Goal: Task Accomplishment & Management: Use online tool/utility

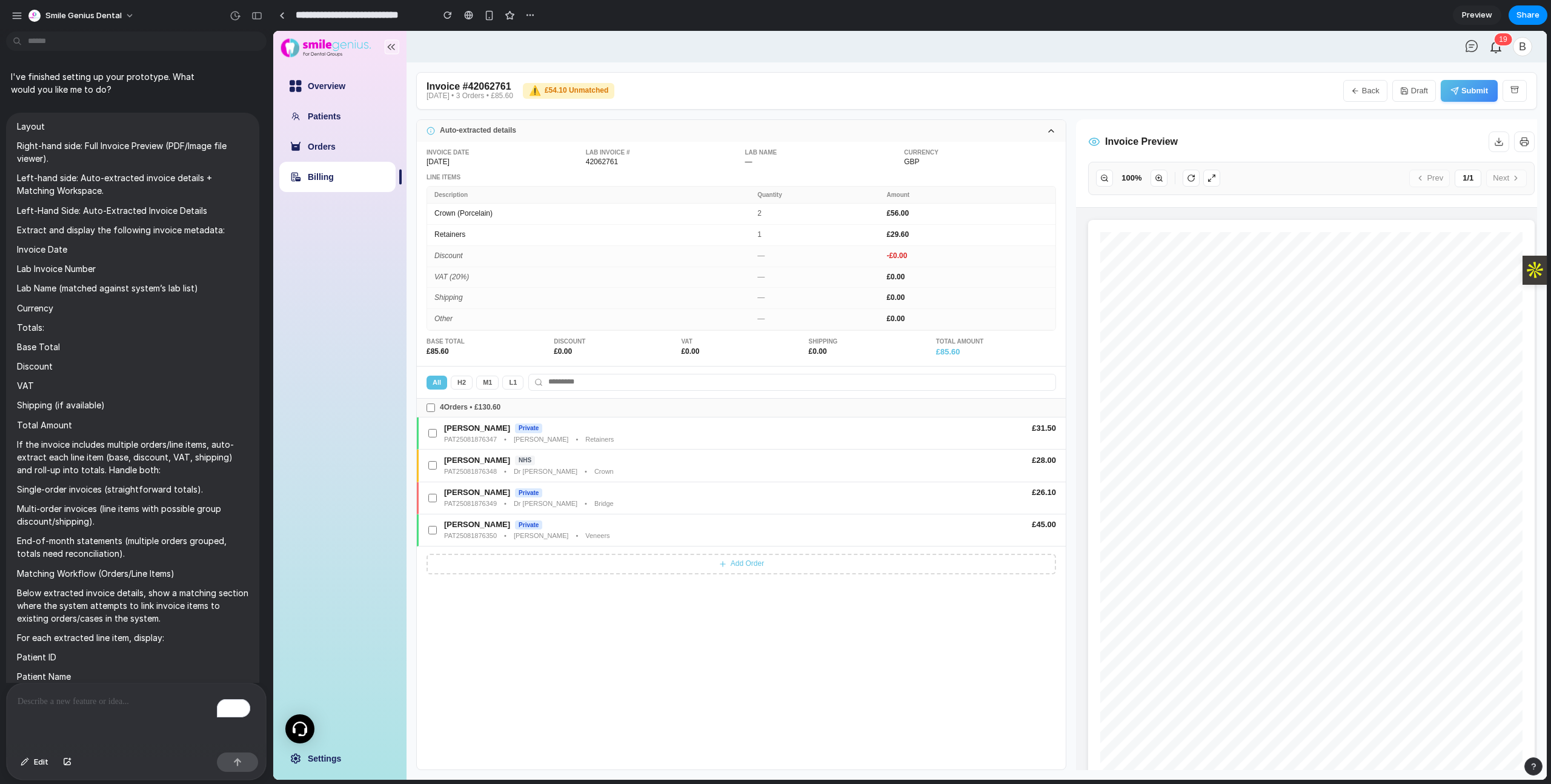
scroll to position [4521, 0]
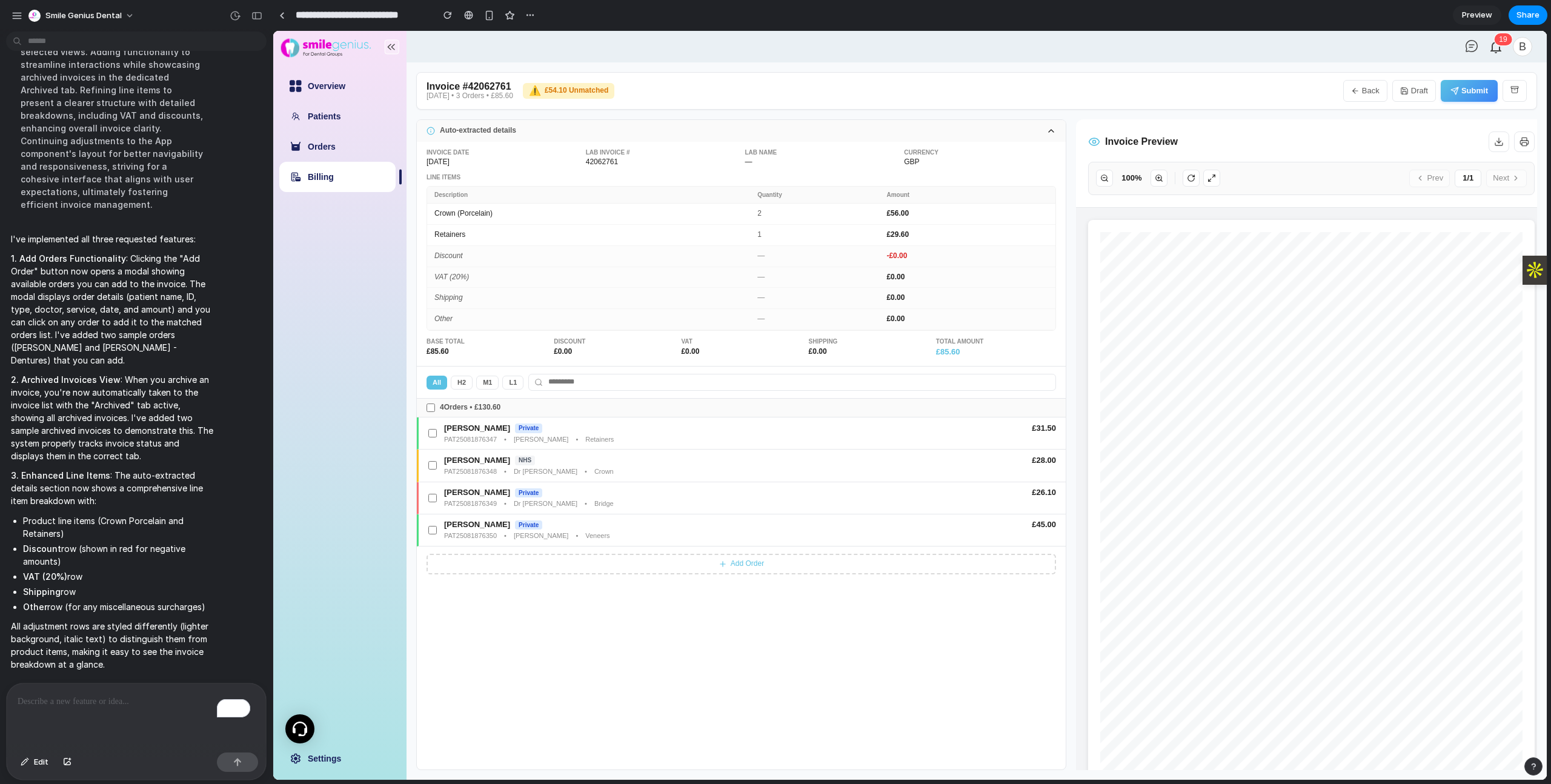
click at [107, 694] on p "To enrich screen reader interactions, please activate Accessibility in Grammarl…" at bounding box center [136, 701] width 238 height 15
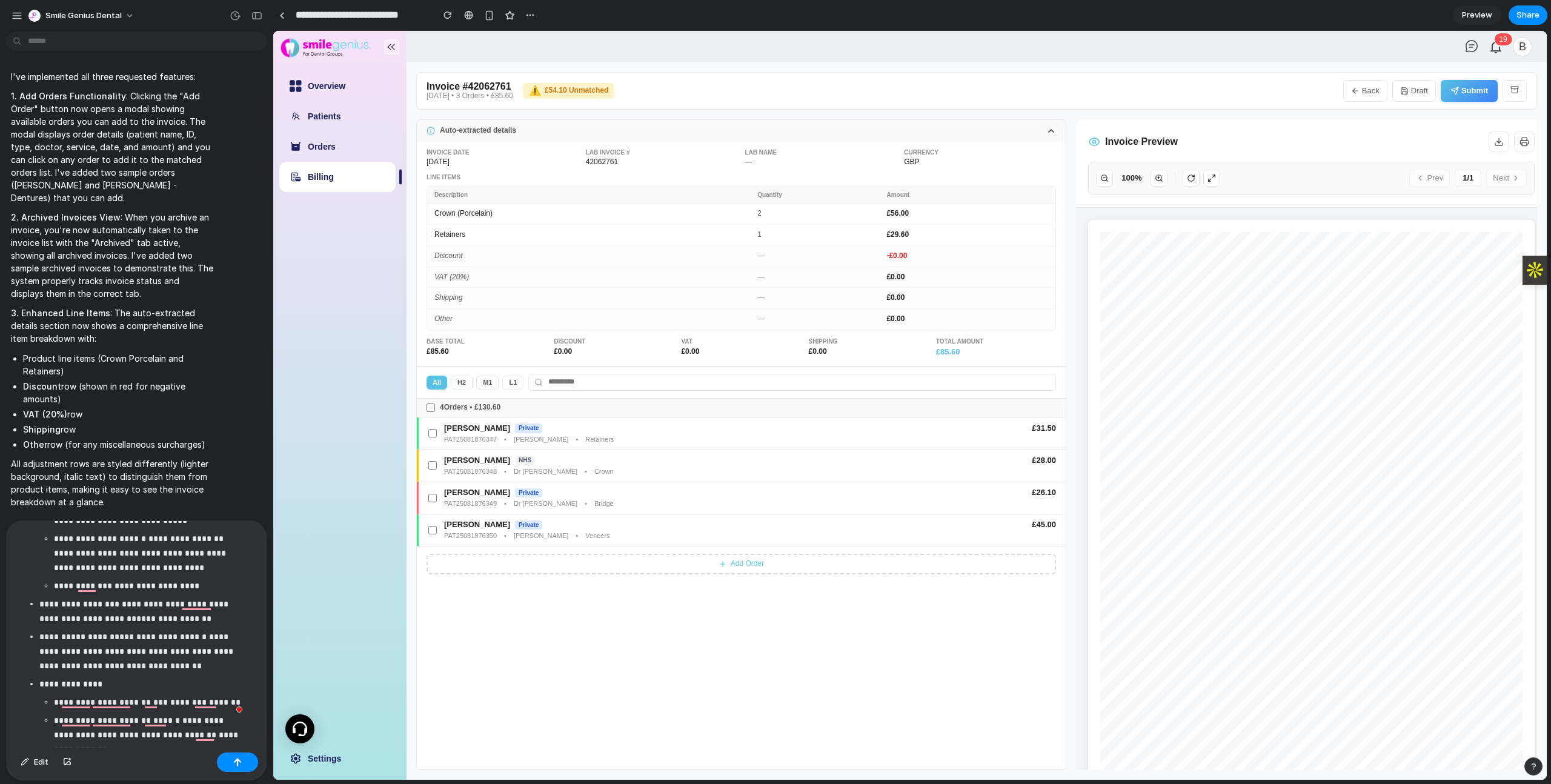
scroll to position [337, 0]
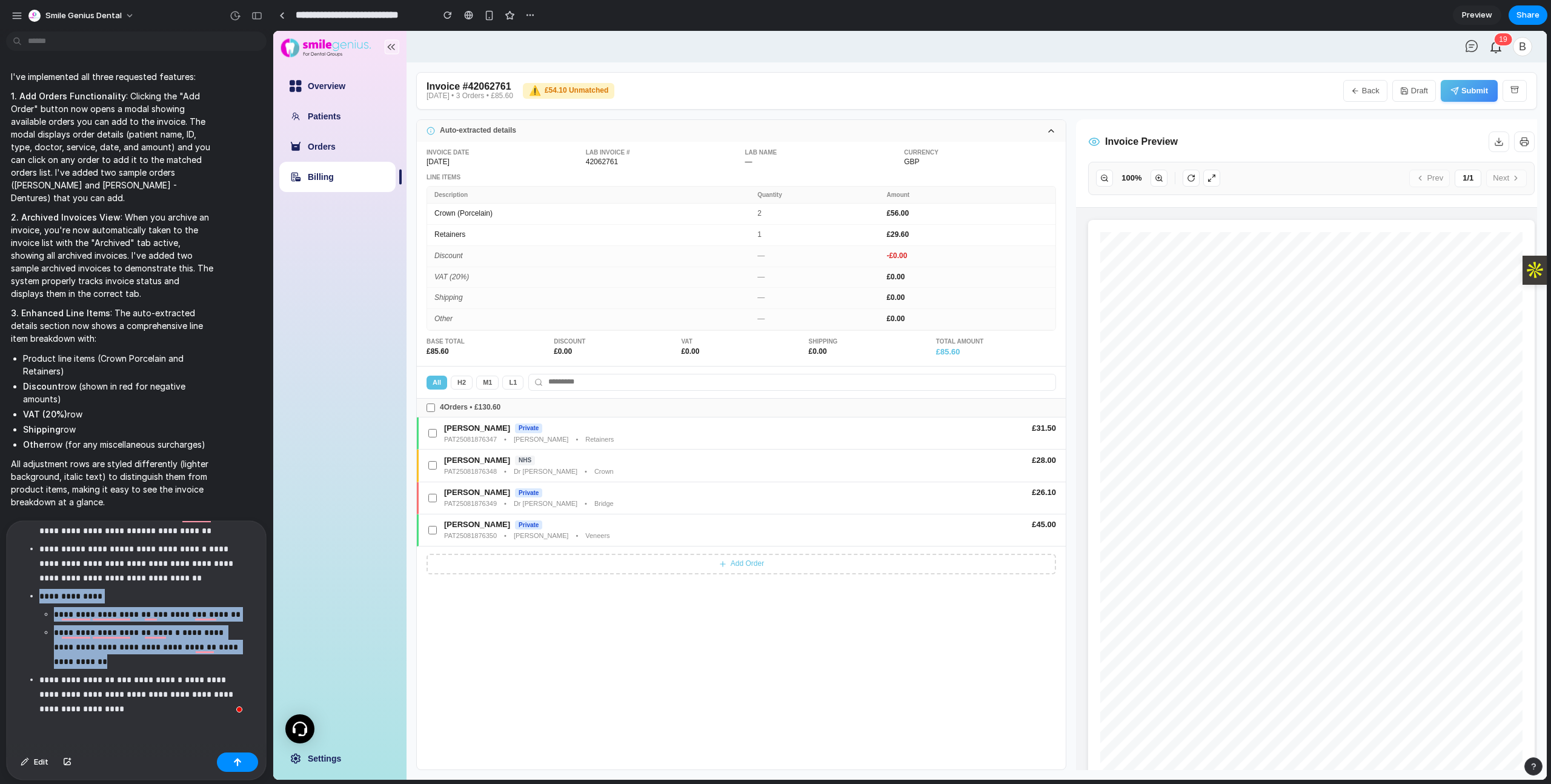
drag, startPoint x: 118, startPoint y: 654, endPoint x: 41, endPoint y: 589, distance: 100.8
click at [41, 589] on li "**********" at bounding box center [145, 629] width 211 height 80
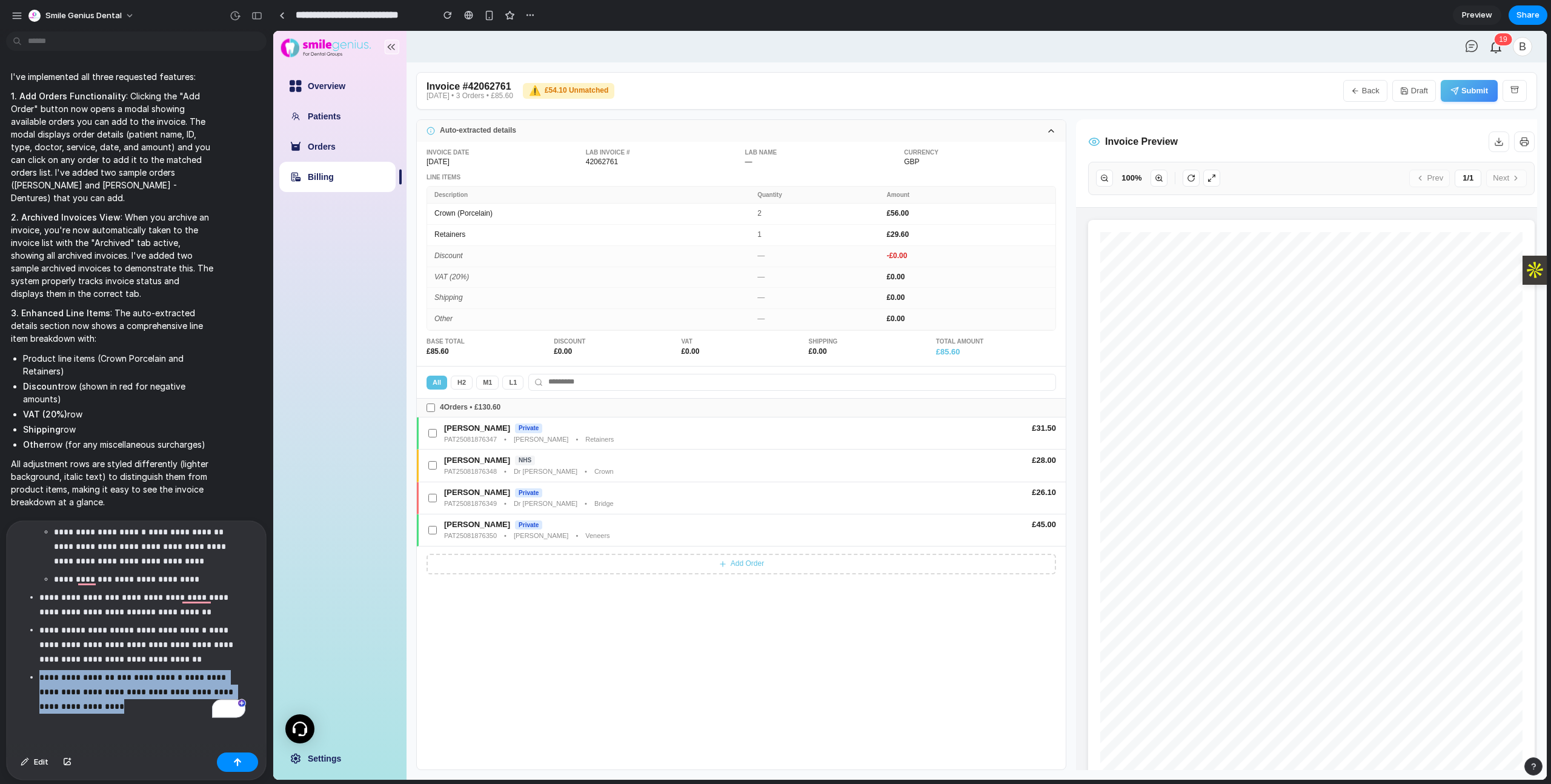
drag, startPoint x: 99, startPoint y: 704, endPoint x: 42, endPoint y: 672, distance: 65.4
click at [42, 672] on p "**********" at bounding box center [142, 692] width 206 height 43
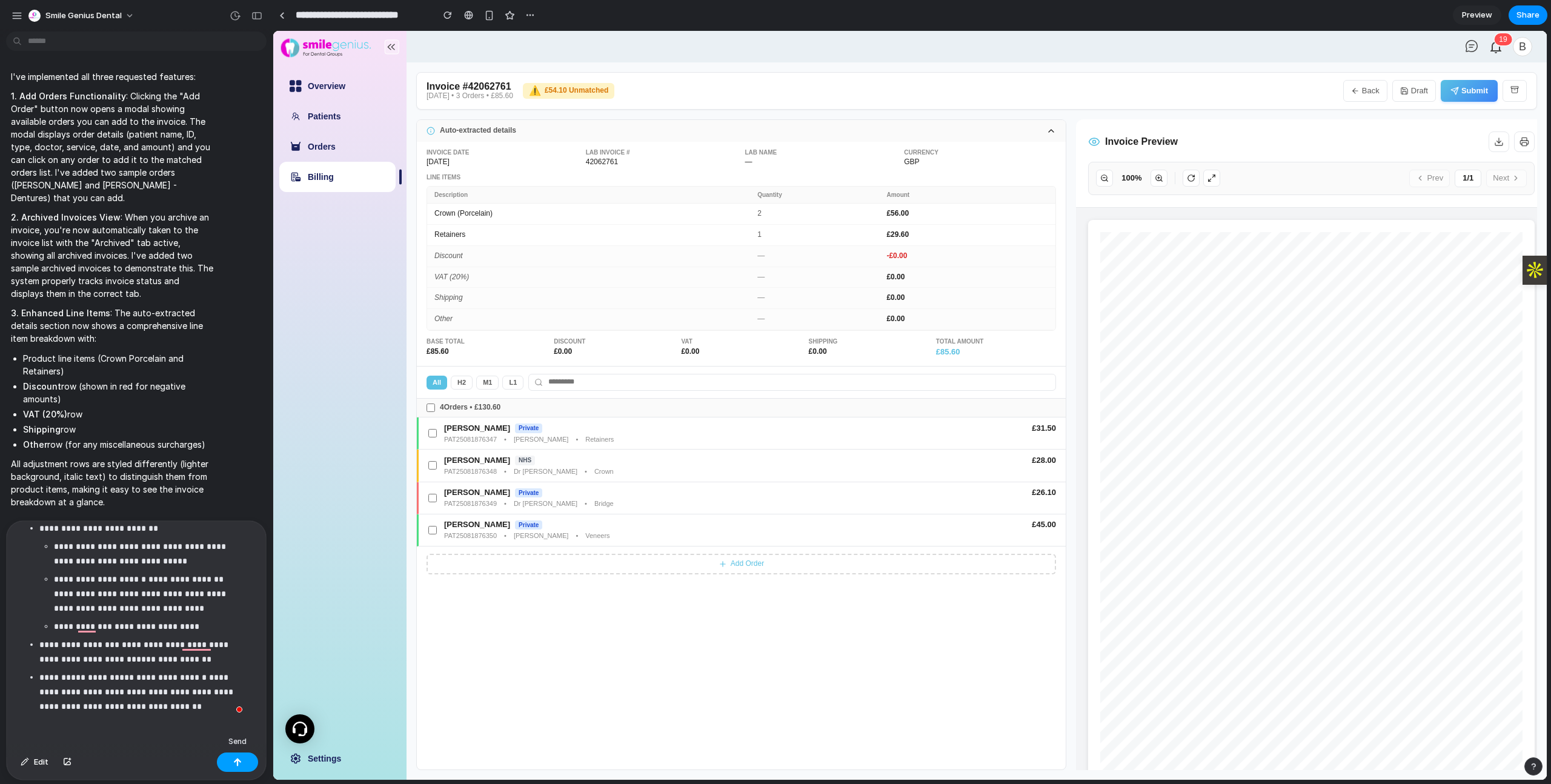
click at [248, 764] on button "button" at bounding box center [238, 762] width 41 height 19
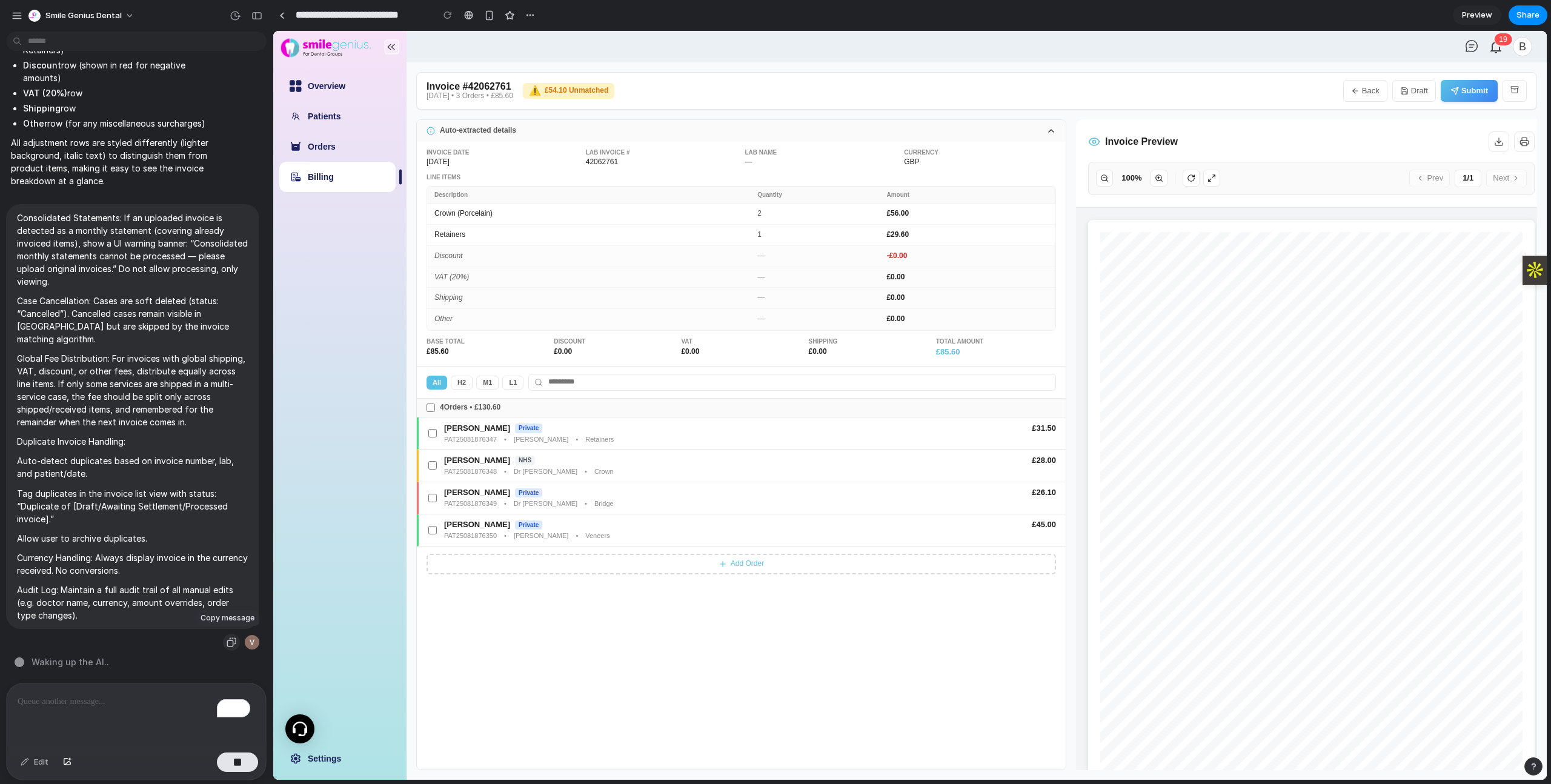
click at [228, 638] on div "button" at bounding box center [231, 642] width 10 height 10
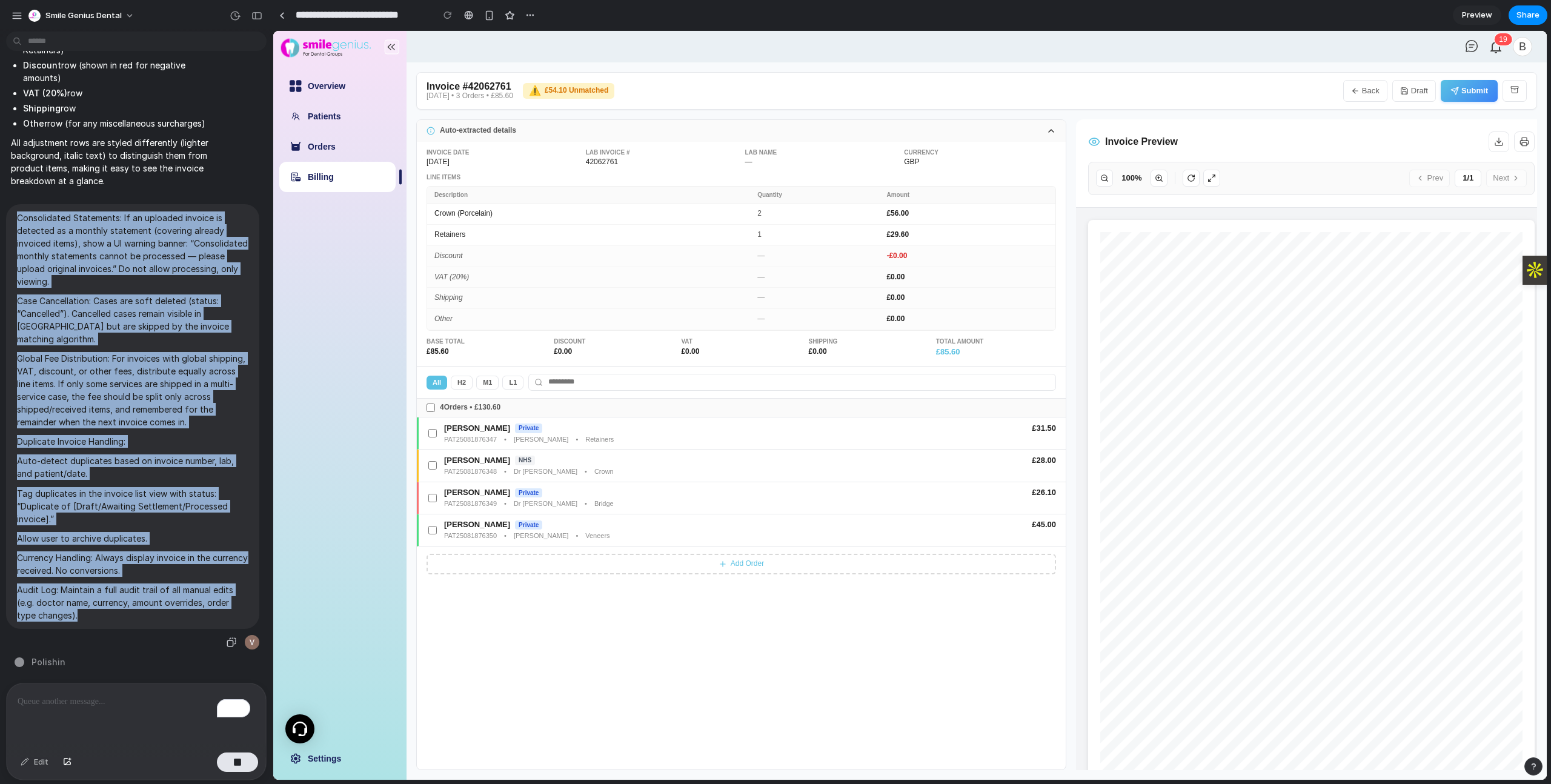
drag, startPoint x: 82, startPoint y: 611, endPoint x: 12, endPoint y: 215, distance: 402.1
click at [12, 215] on div "Consolidated Statements: If an uploaded invoice is detected as a monthly statem…" at bounding box center [133, 417] width 254 height 425
copy span "Loremipsumdo Sitametcon: Ad el seddoeiu tempori ut laboreet do m aliquae admini…"
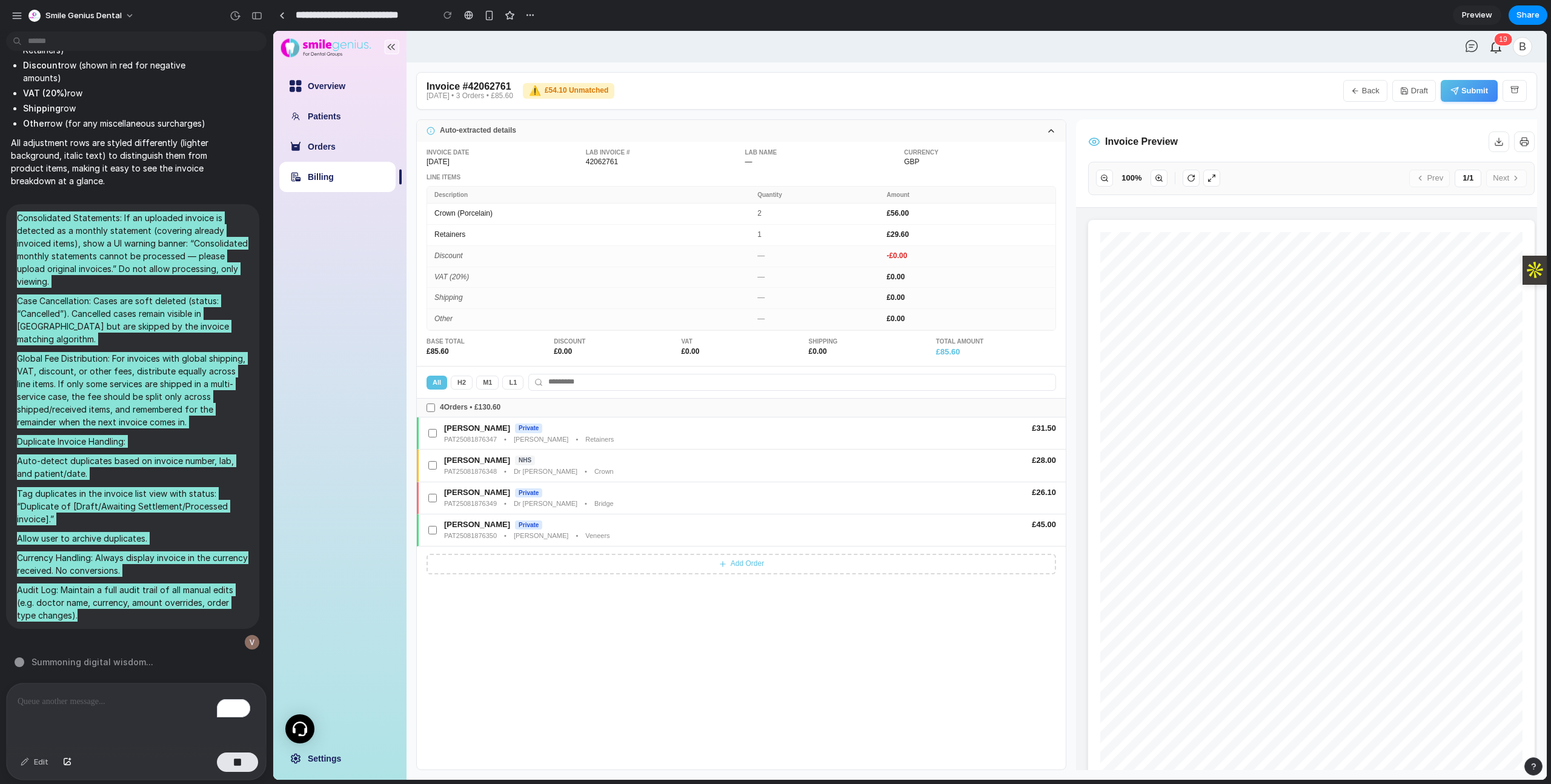
click at [433, 131] on icon at bounding box center [431, 131] width 8 height 8
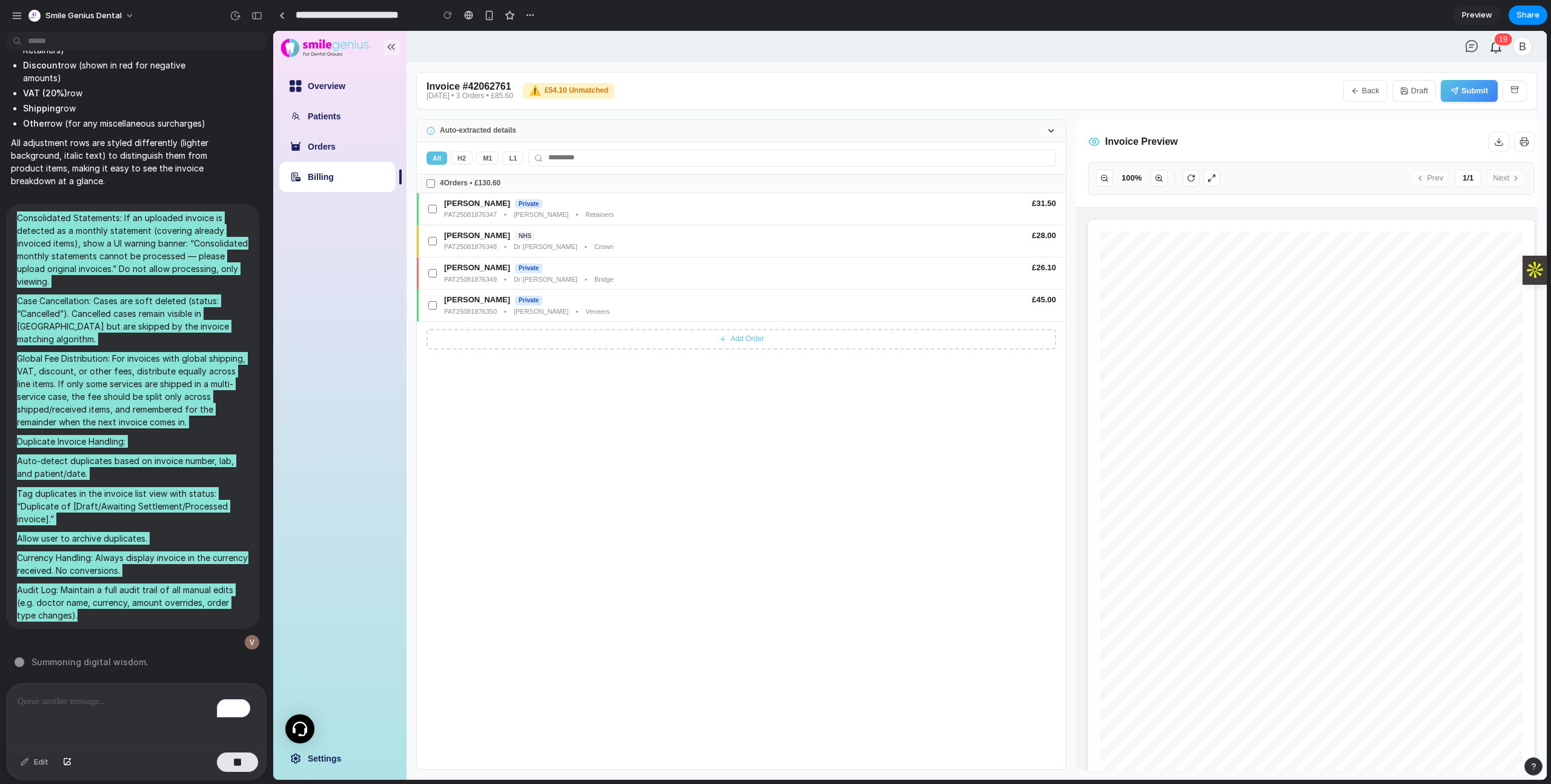
click at [431, 132] on icon at bounding box center [431, 131] width 8 height 8
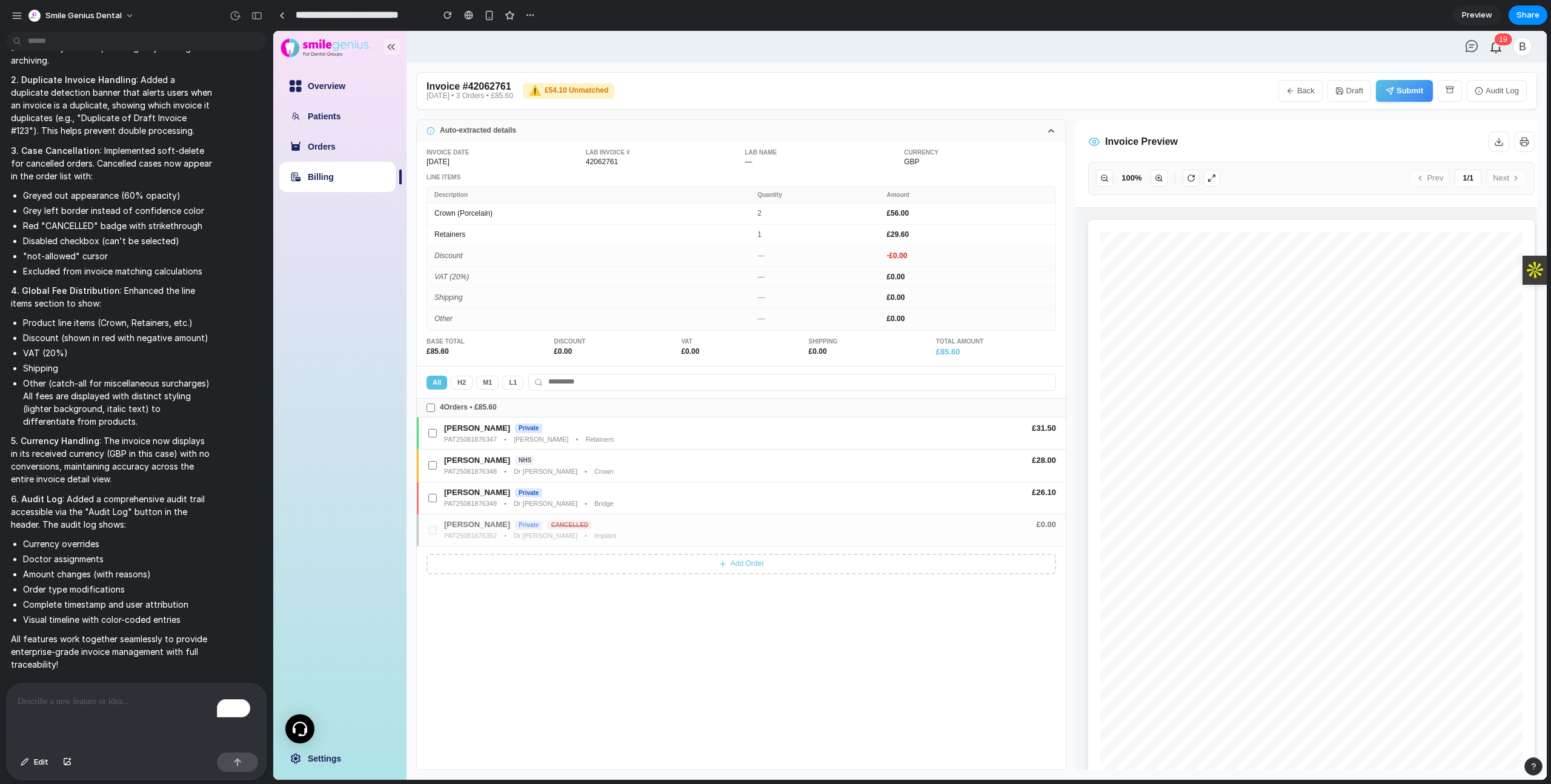
scroll to position [5498, 0]
click at [1052, 129] on icon at bounding box center [1051, 131] width 10 height 10
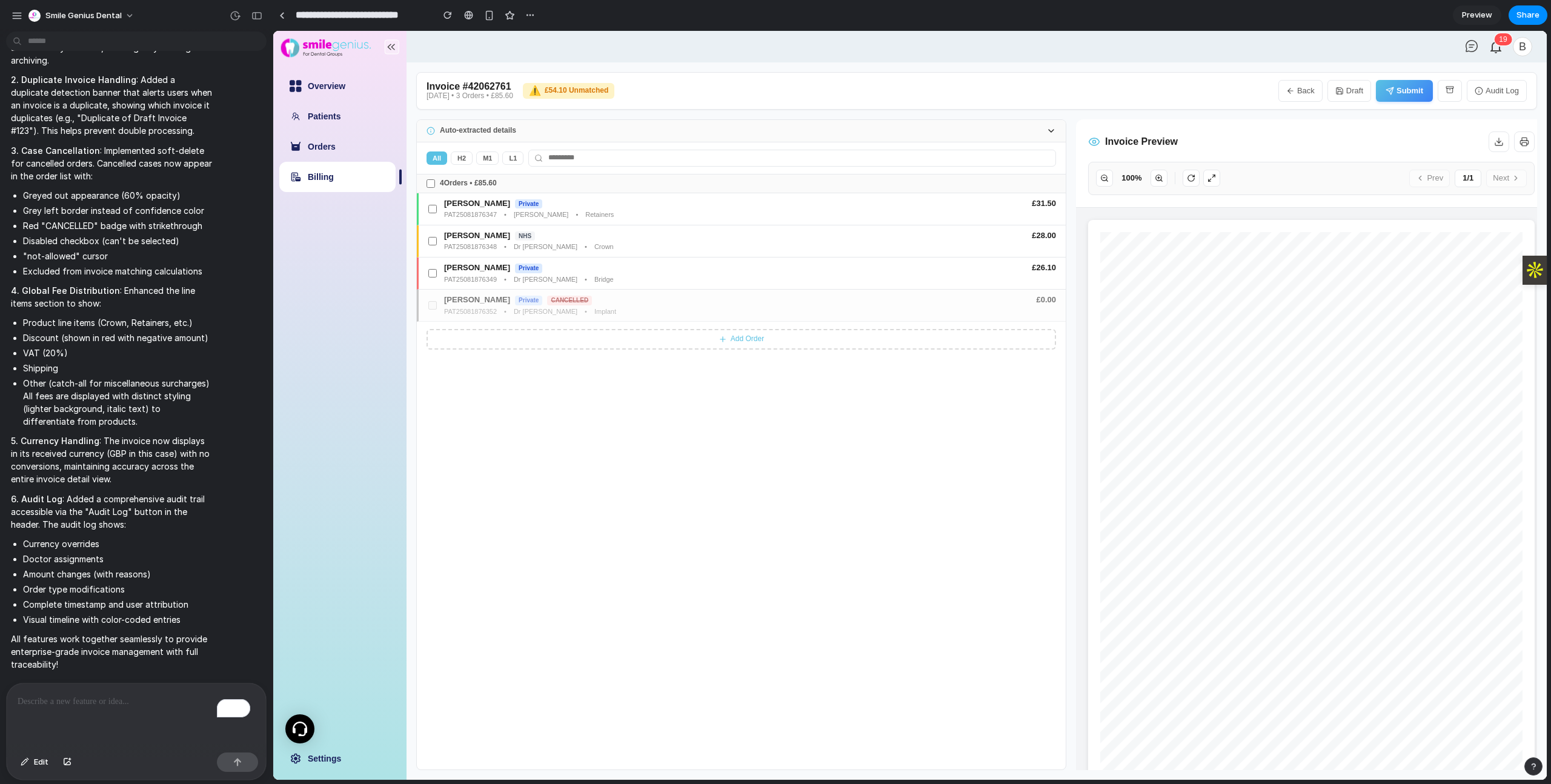
click at [1052, 129] on icon at bounding box center [1051, 131] width 10 height 10
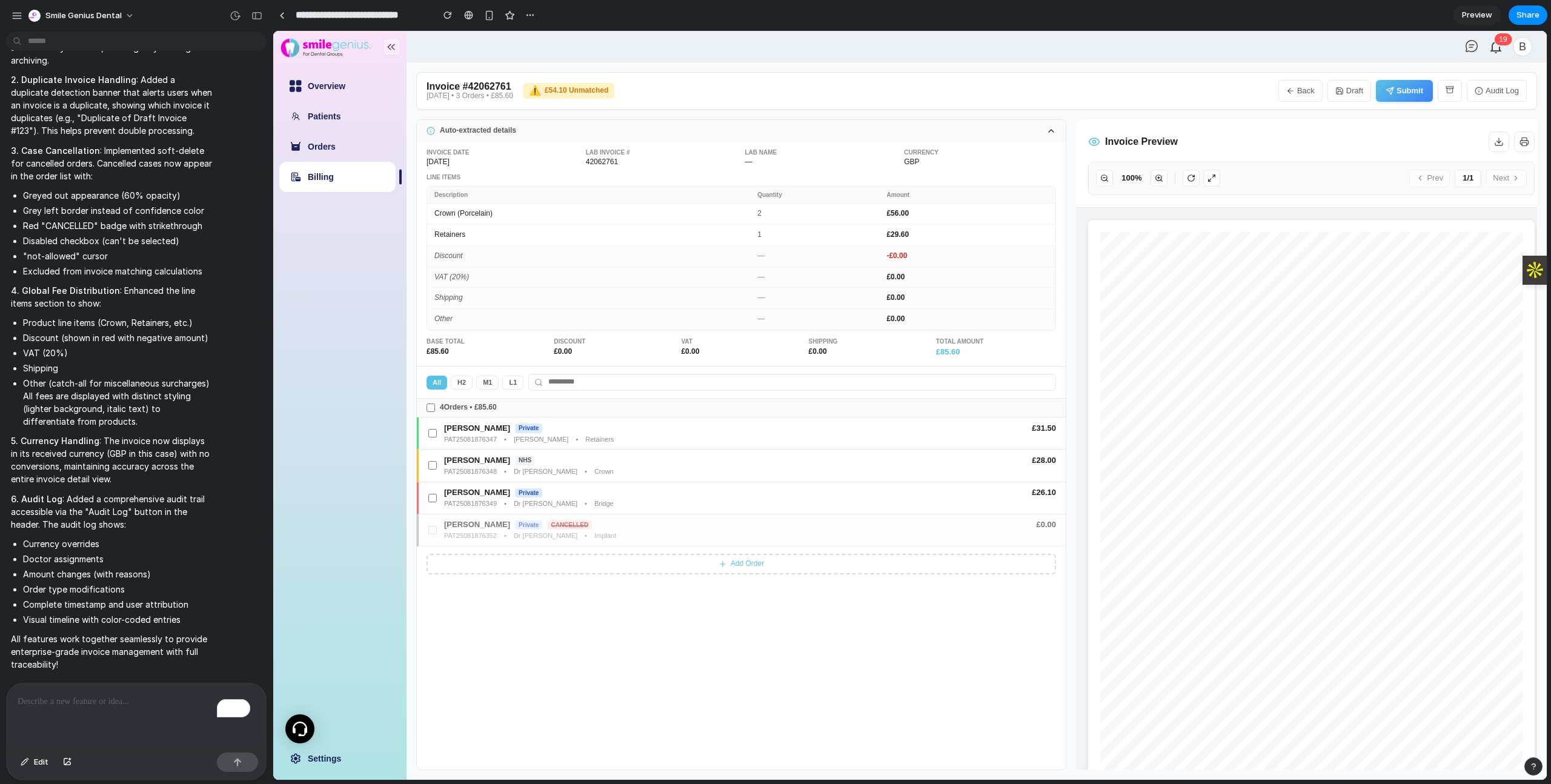
click at [765, 574] on div "Add Order" at bounding box center [741, 564] width 649 height 35
click at [751, 566] on button "Add Order" at bounding box center [741, 564] width 629 height 20
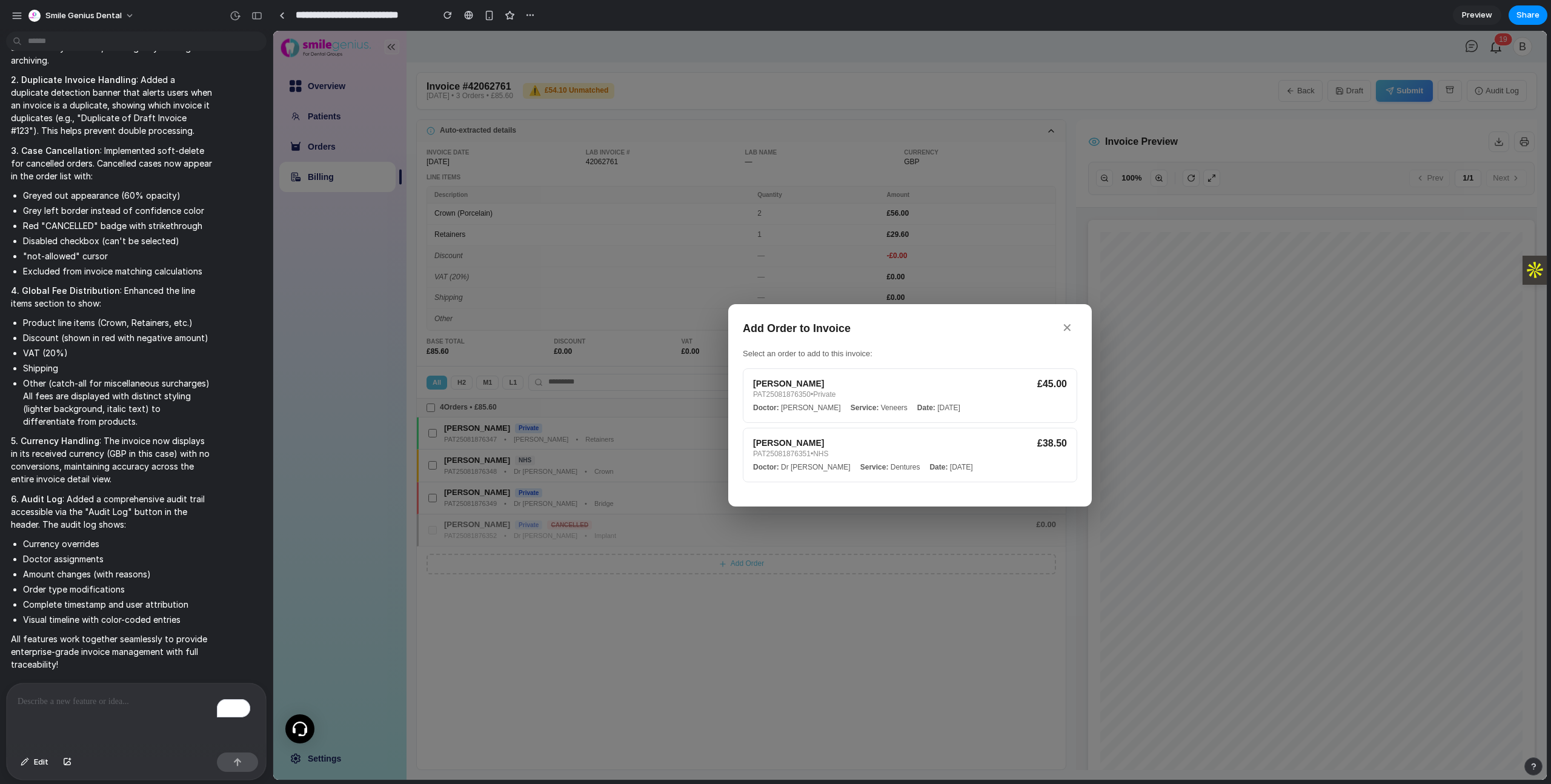
click at [1072, 325] on button "✕" at bounding box center [1067, 327] width 20 height 18
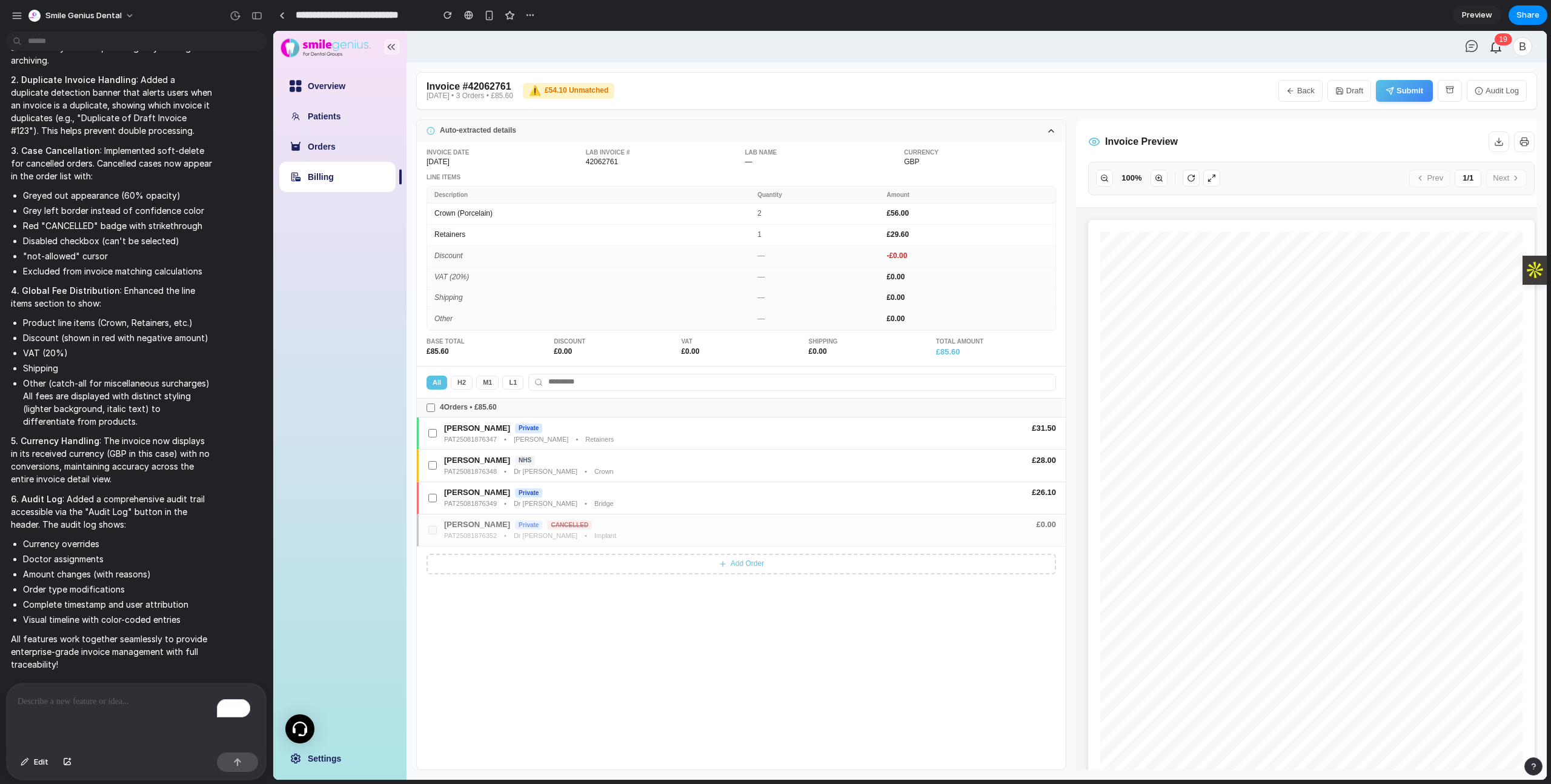
click at [1512, 92] on button "Audit Log" at bounding box center [1497, 91] width 60 height 22
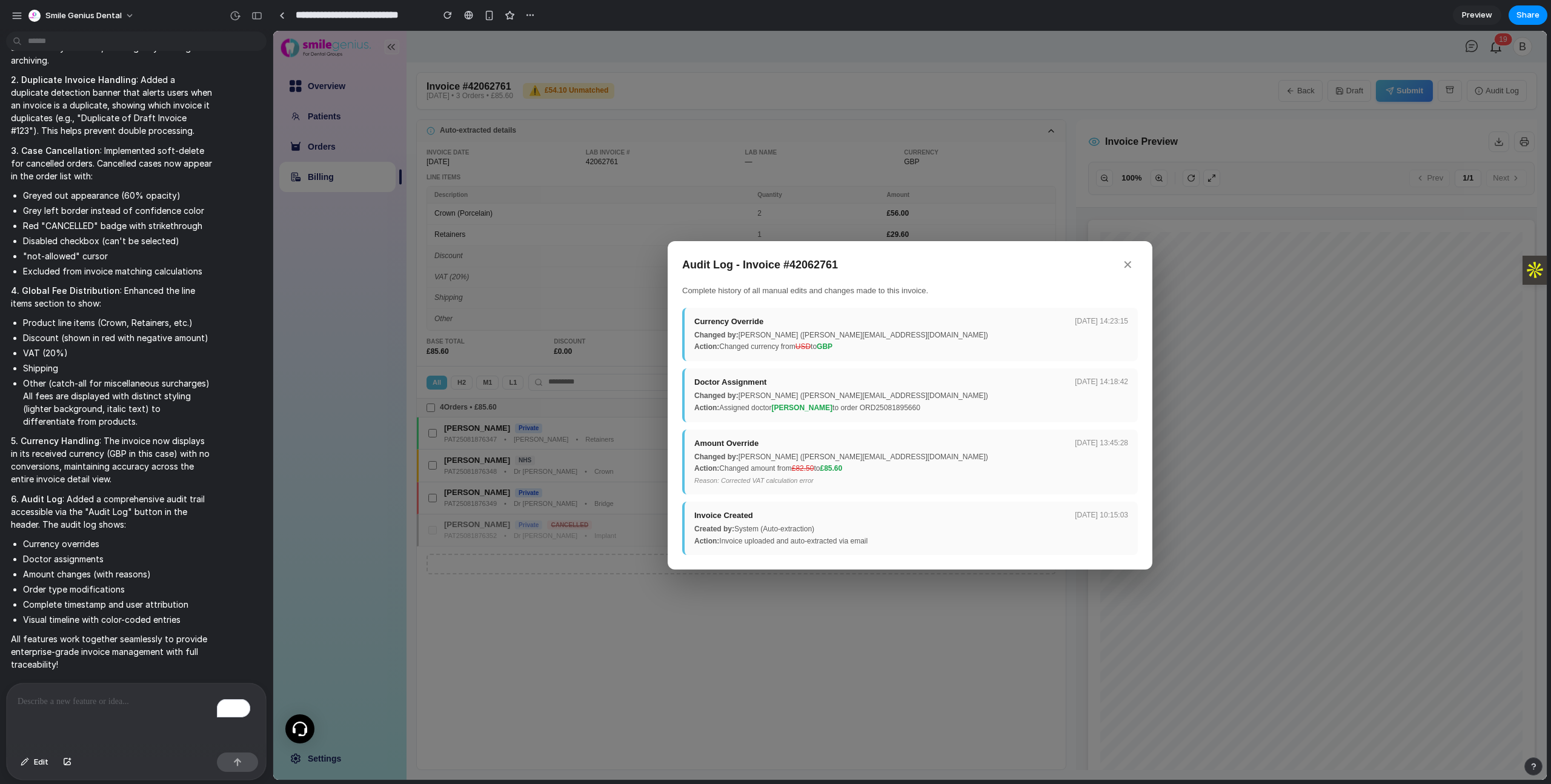
click at [1127, 266] on button "✕" at bounding box center [1127, 264] width 20 height 18
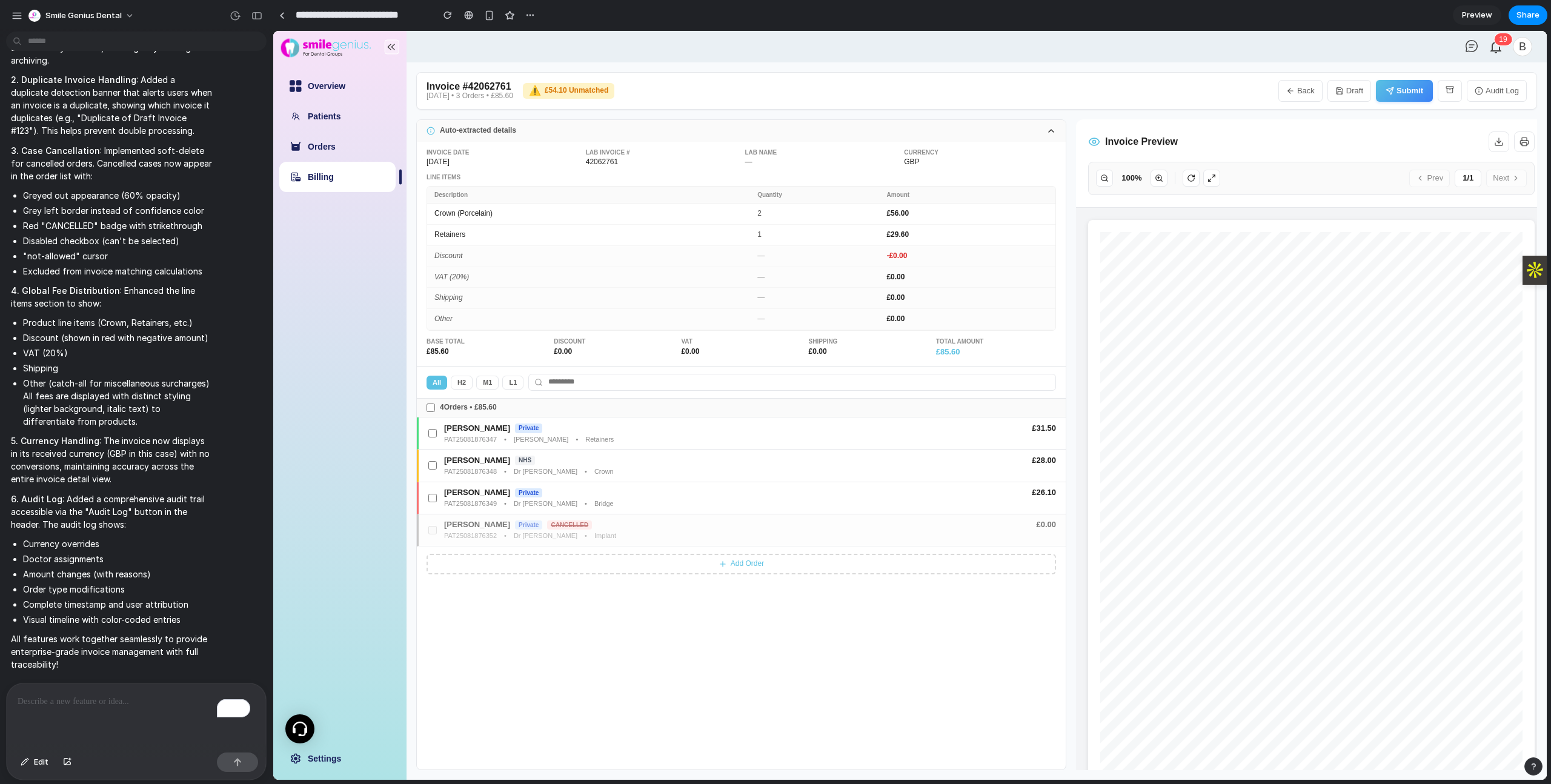
click at [1301, 93] on button "Back" at bounding box center [1300, 91] width 44 height 22
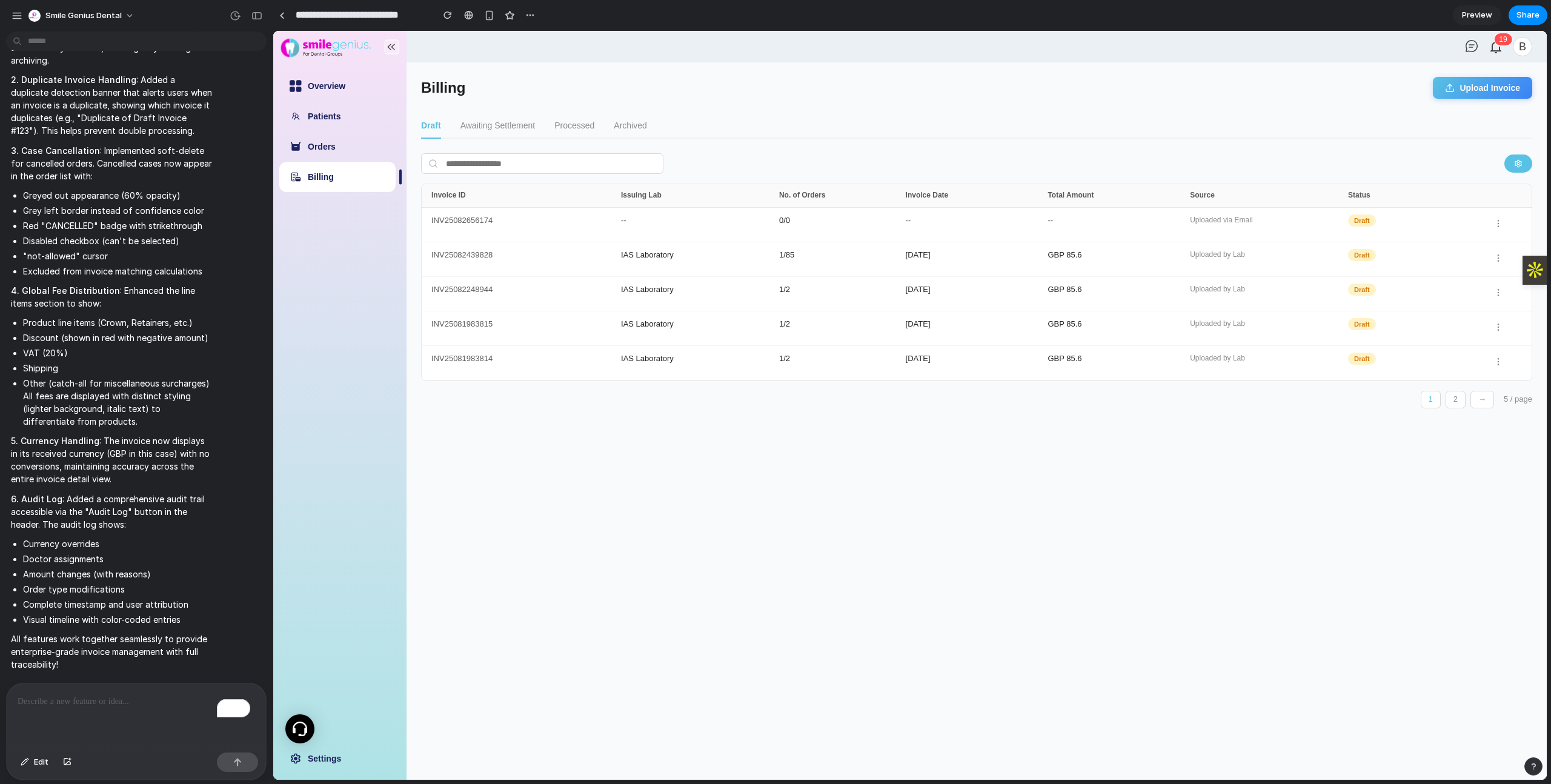
click at [477, 119] on button "Awaiting Settlement" at bounding box center [497, 126] width 75 height 25
click at [586, 124] on button "Processed" at bounding box center [579, 126] width 40 height 25
click at [634, 124] on button "Archived" at bounding box center [631, 126] width 32 height 25
click at [425, 125] on button "Draft" at bounding box center [430, 126] width 18 height 25
click at [1520, 161] on icon "button" at bounding box center [1518, 163] width 8 height 8
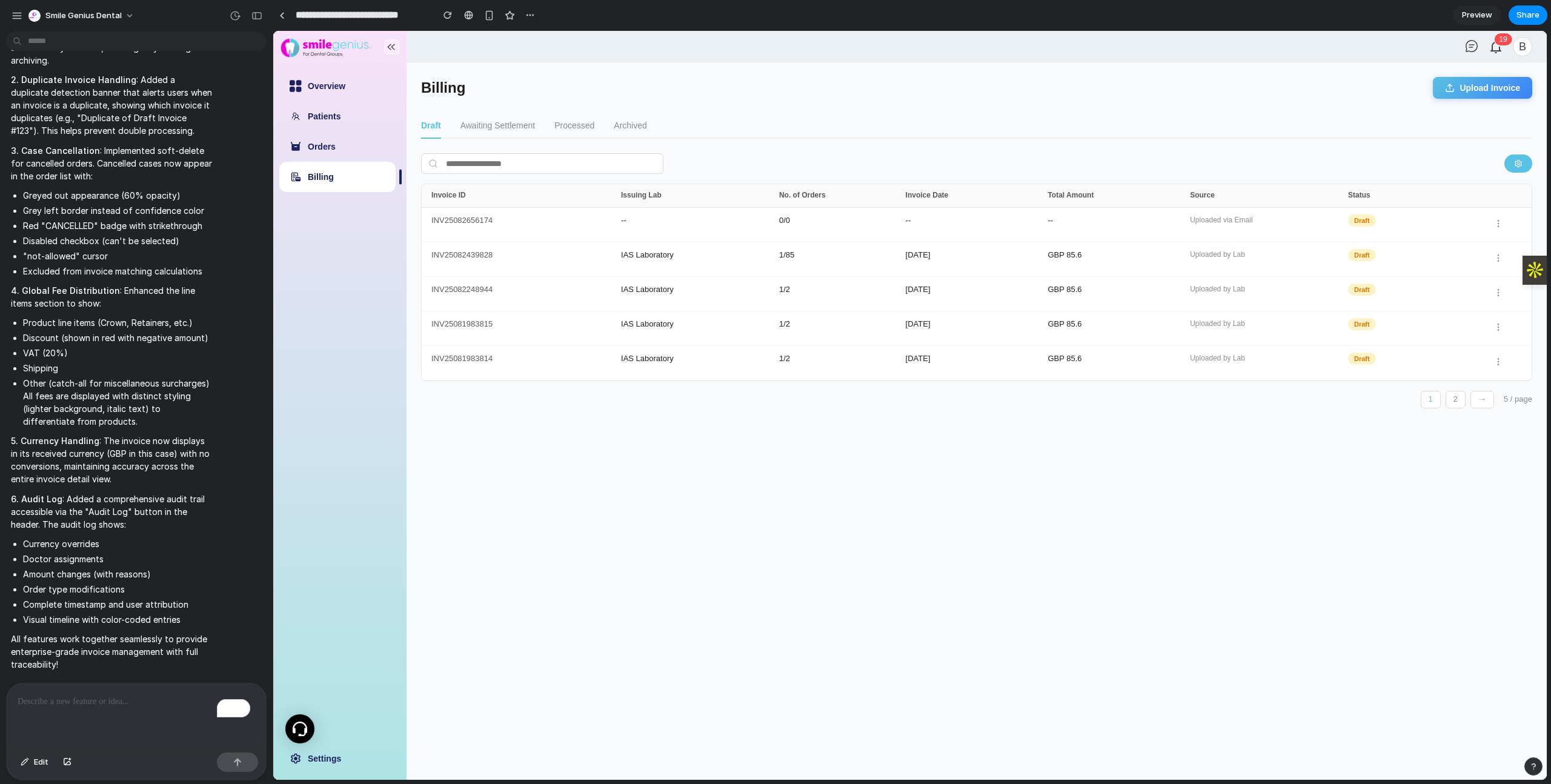
click at [1512, 164] on button "button" at bounding box center [1519, 164] width 28 height 18
click at [771, 255] on div "IAS Laboratory" at bounding box center [700, 259] width 158 height 17
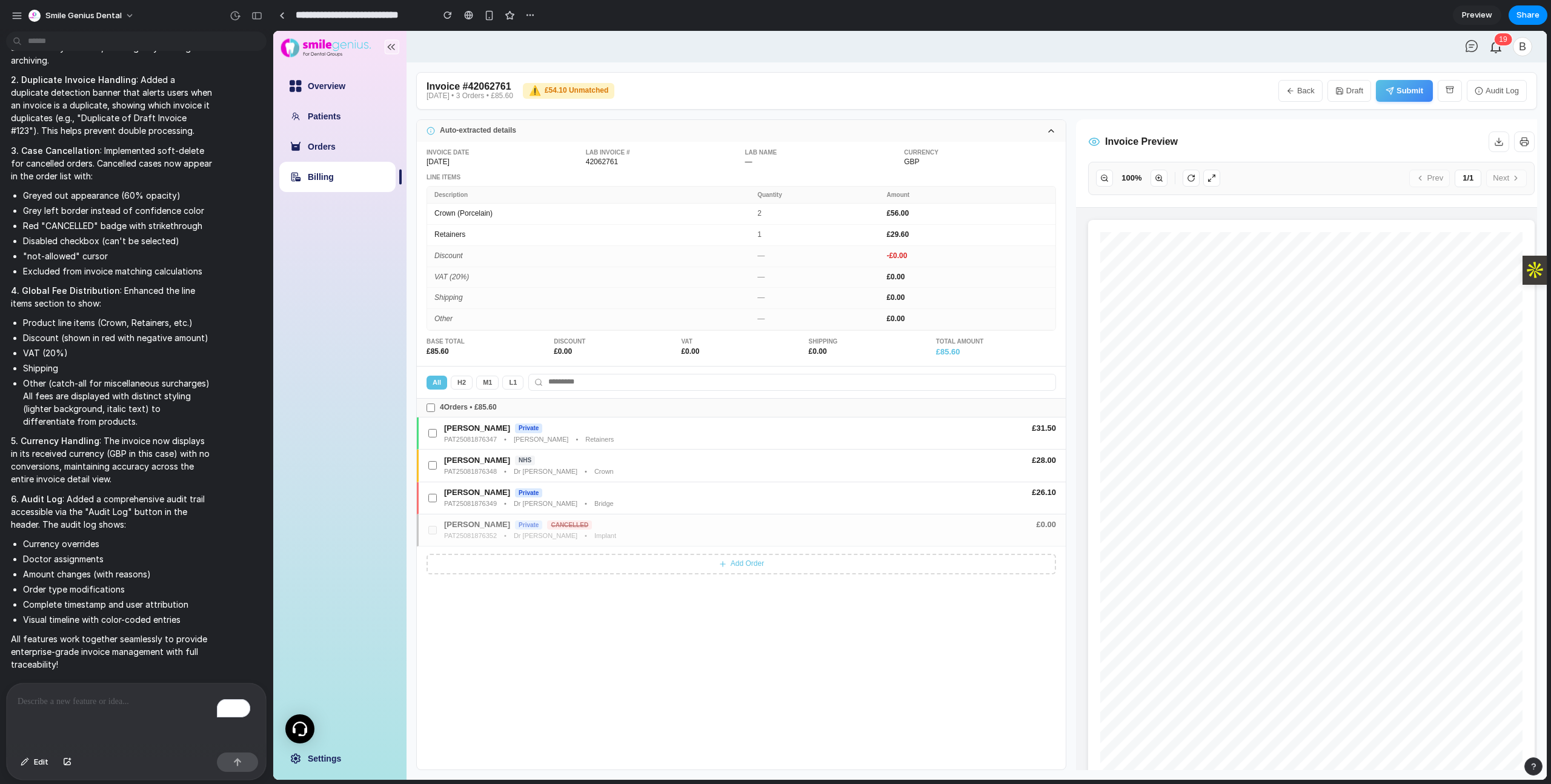
click at [1355, 90] on button "Draft" at bounding box center [1349, 91] width 43 height 22
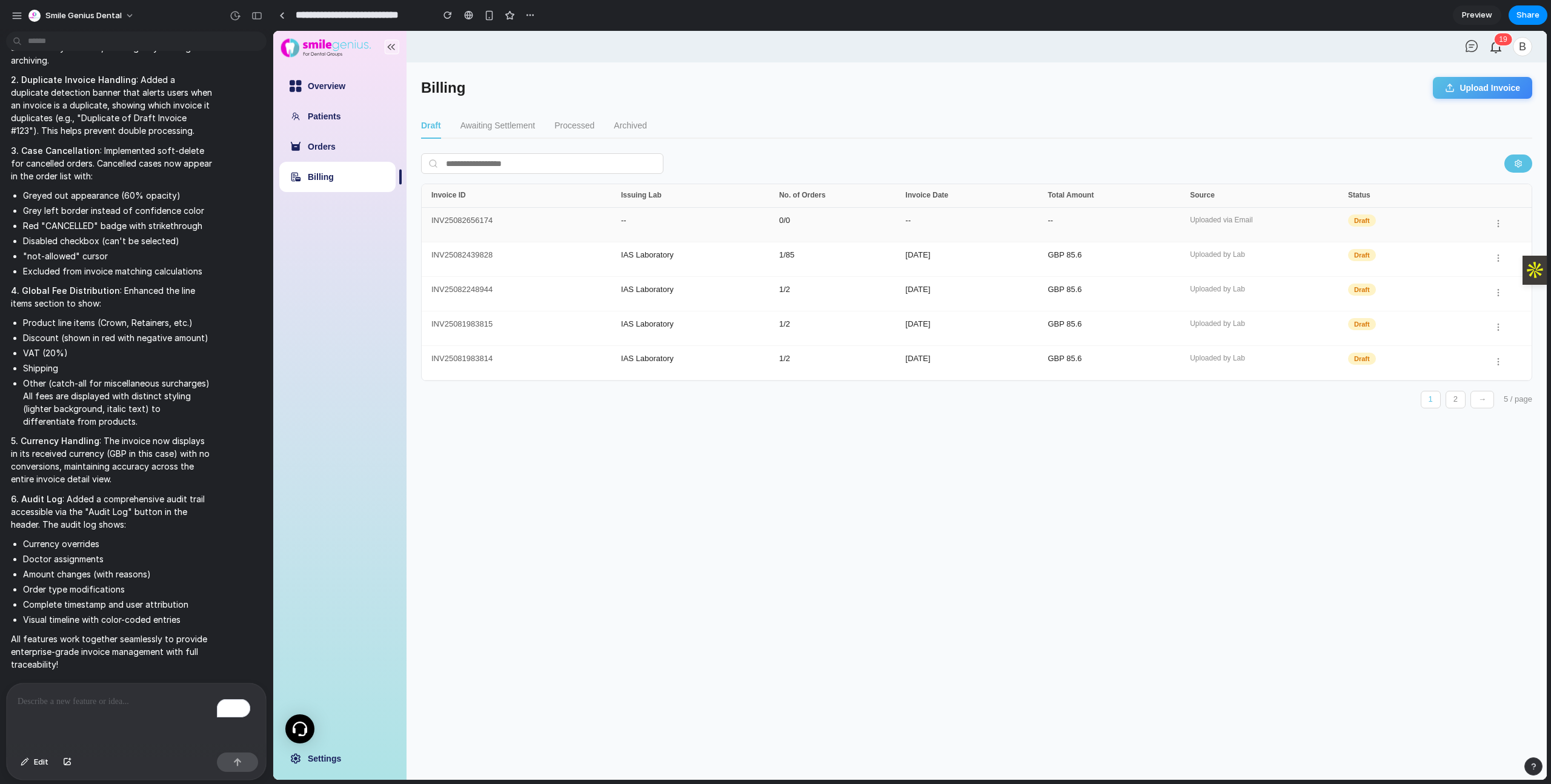
click at [1289, 227] on div "Uploaded via Email" at bounding box center [1269, 225] width 158 height 17
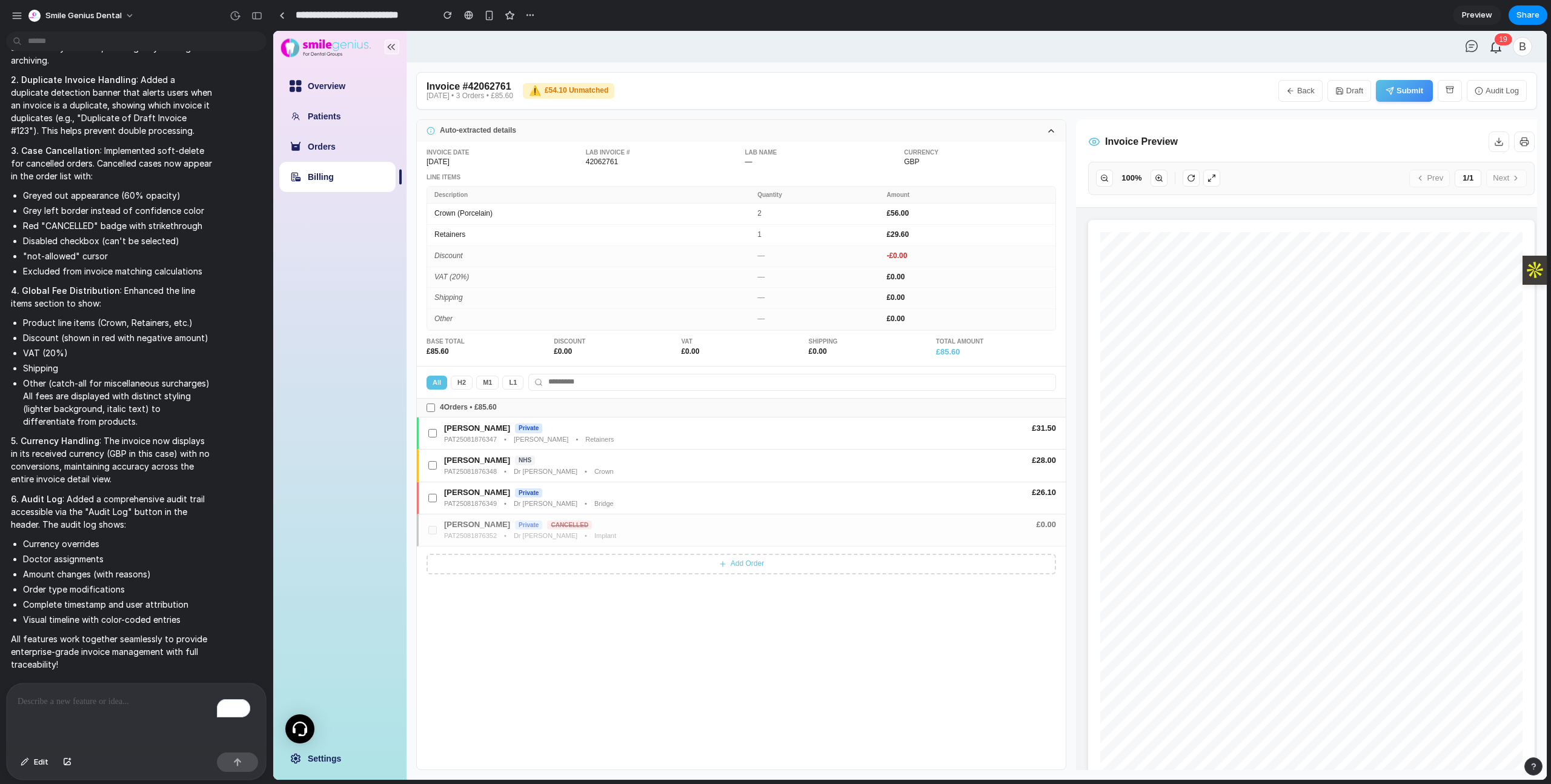
click at [464, 379] on button "H 2" at bounding box center [462, 383] width 22 height 14
click at [434, 379] on button "All" at bounding box center [438, 383] width 22 height 14
click at [468, 385] on button "H 2" at bounding box center [462, 383] width 22 height 14
click at [459, 384] on button "H 2" at bounding box center [462, 383] width 20 height 14
click at [443, 385] on button "All" at bounding box center [438, 383] width 22 height 14
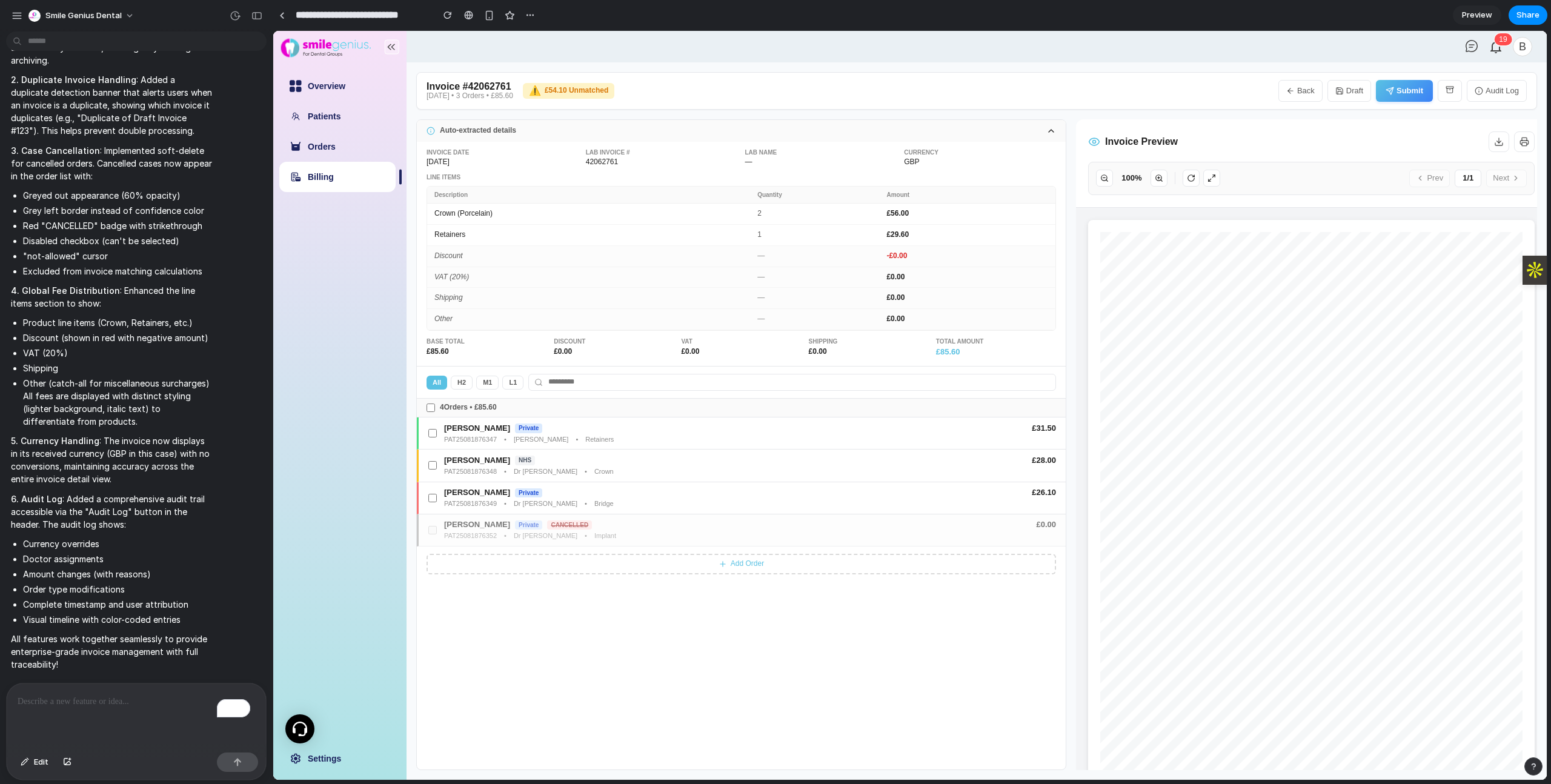
click at [559, 384] on input at bounding box center [792, 382] width 528 height 17
type input "****"
click at [740, 629] on div "4 Orders • £ 85.60 [PERSON_NAME] Private £ 31.50 PAT25081876347 • [PERSON_NAME]…" at bounding box center [741, 584] width 649 height 371
click at [1505, 143] on button "button" at bounding box center [1499, 141] width 20 height 20
click at [1527, 146] on icon "button" at bounding box center [1524, 141] width 10 height 10
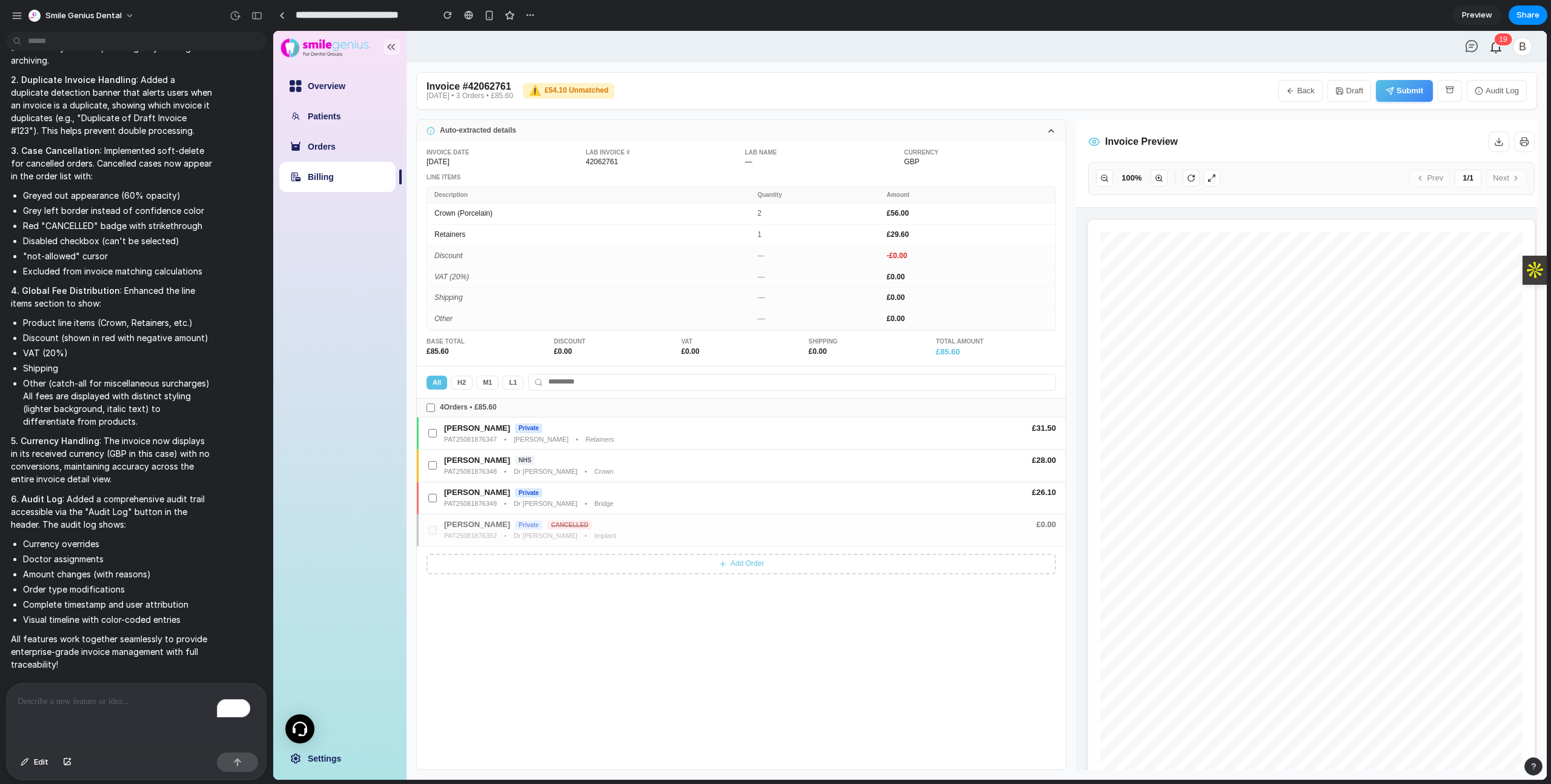
click at [1456, 93] on button "button" at bounding box center [1450, 91] width 24 height 22
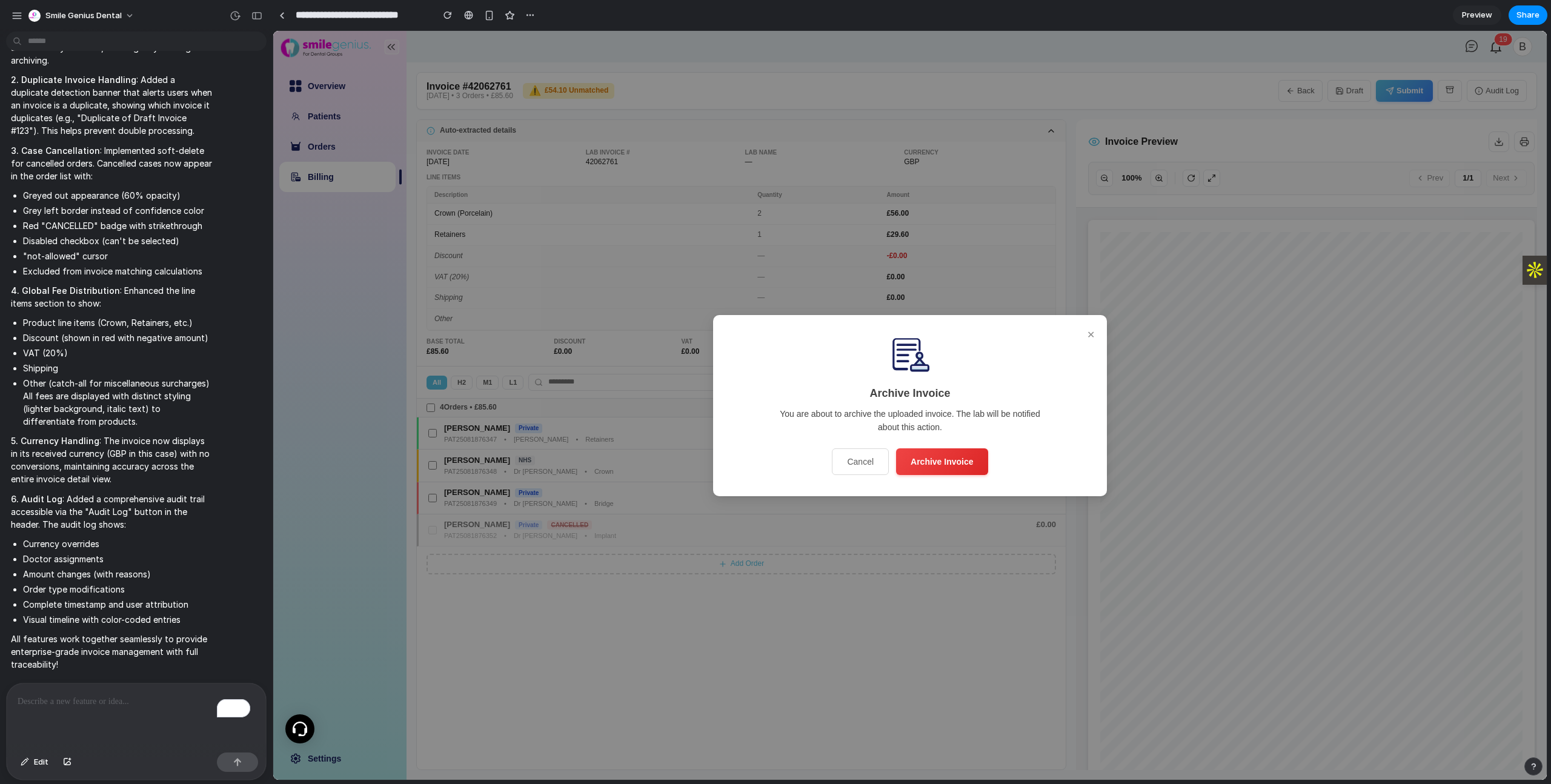
click at [1096, 334] on button "✕" at bounding box center [1091, 334] width 13 height 20
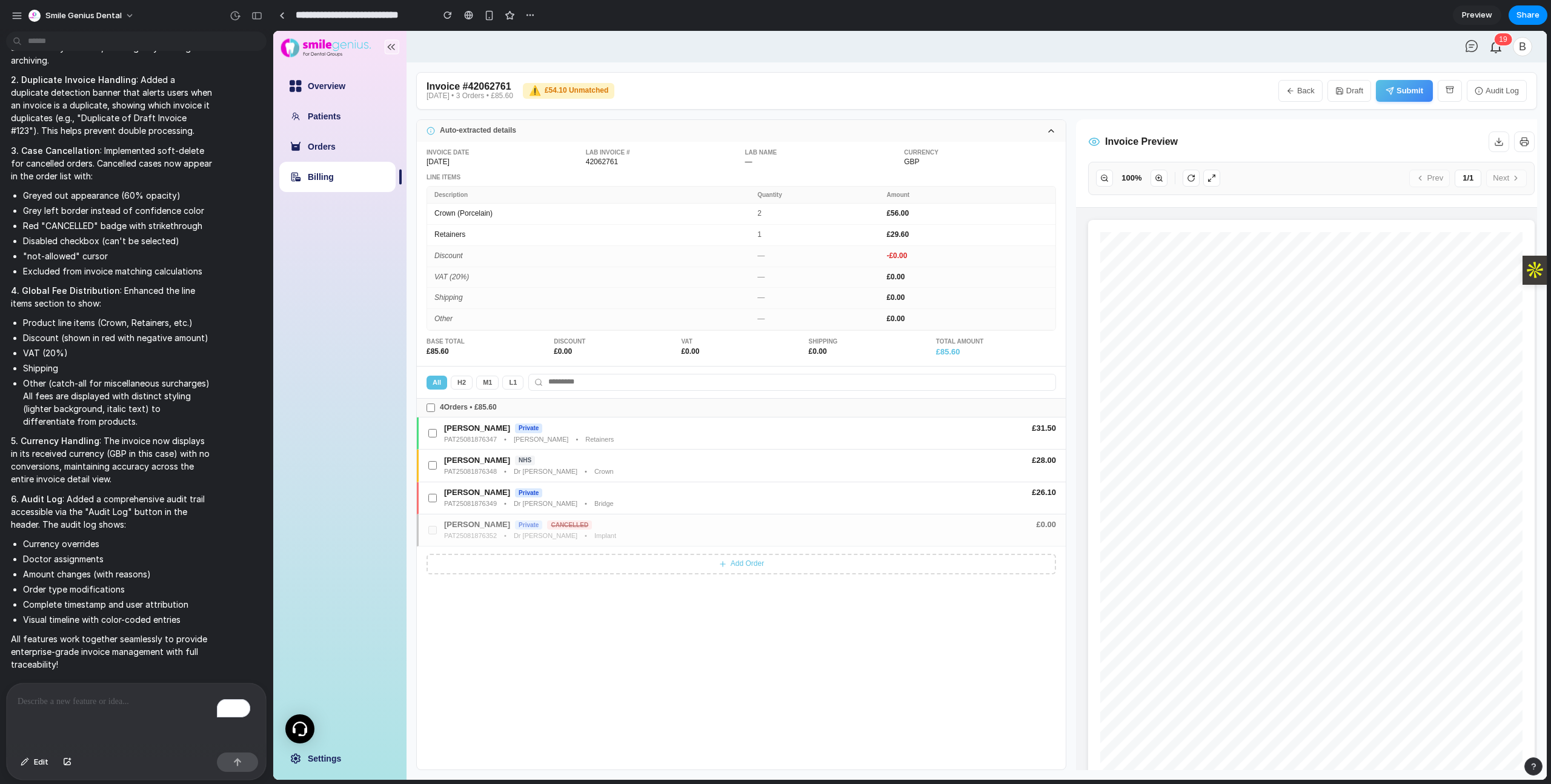
click at [590, 92] on div "⚠️ £54.10 Unmatched" at bounding box center [569, 90] width 92 height 16
click at [746, 566] on button "Add Order" at bounding box center [741, 564] width 629 height 20
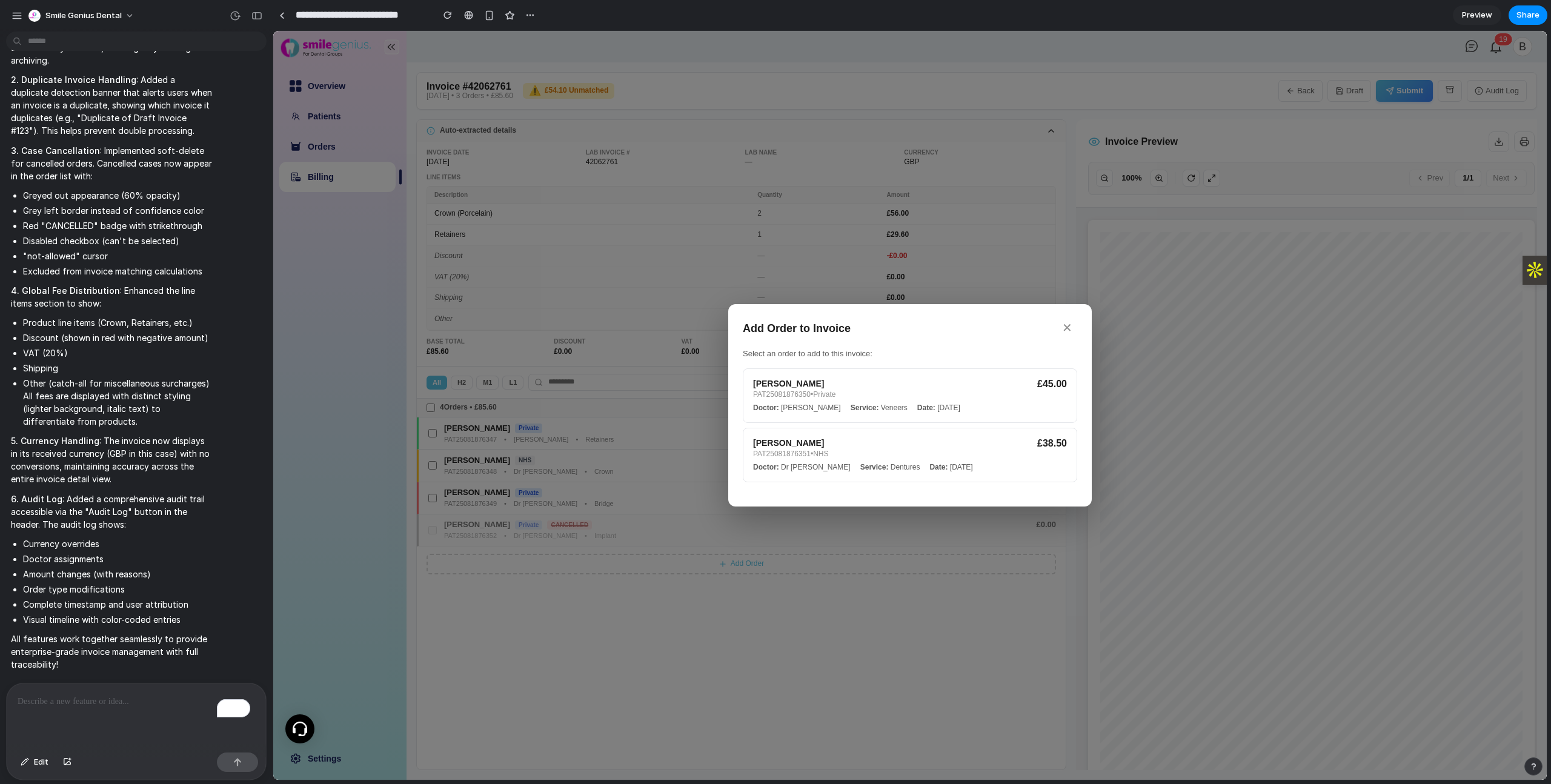
click at [1069, 321] on button "✕" at bounding box center [1067, 327] width 20 height 18
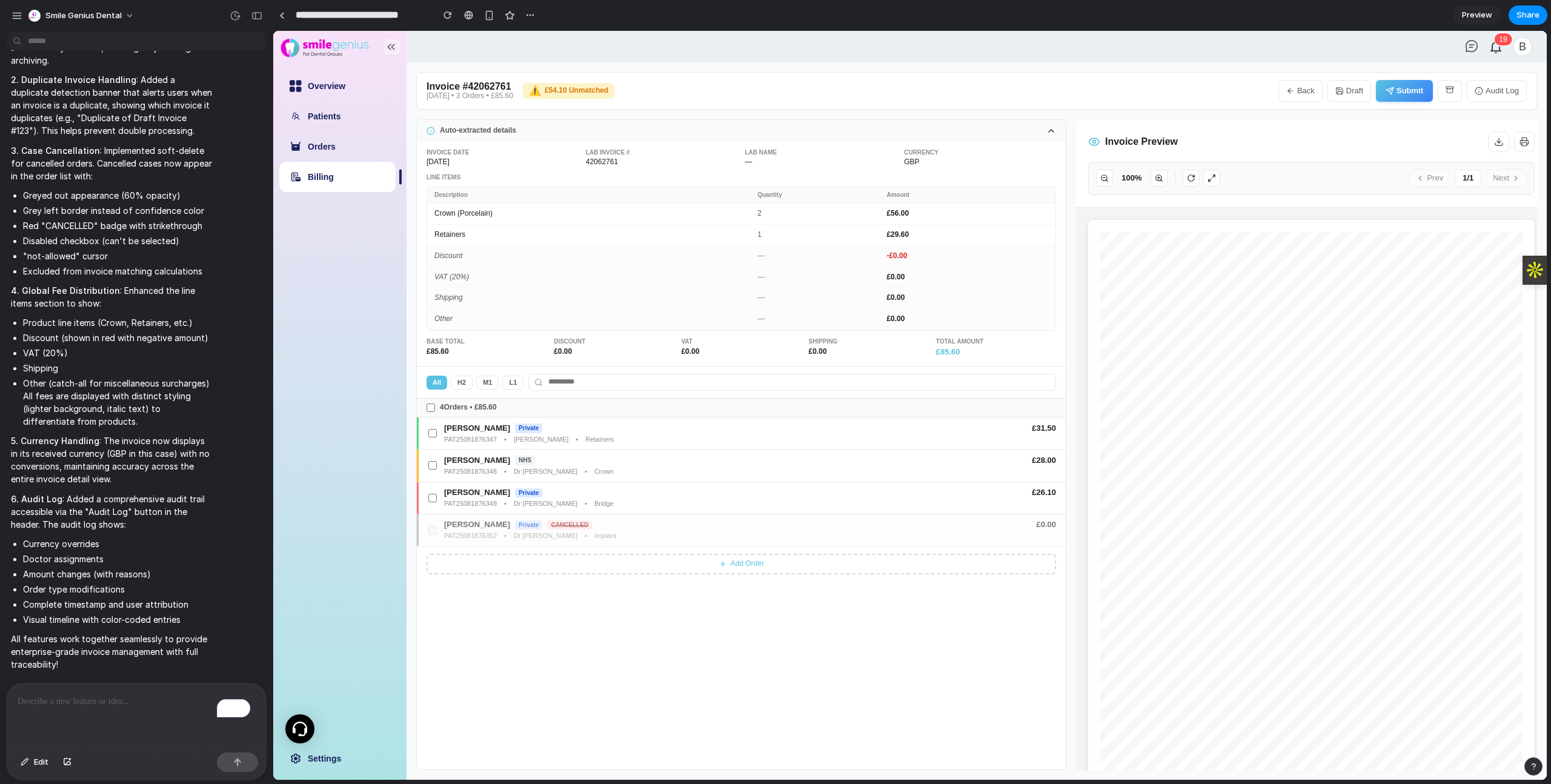
scroll to position [5692, 0]
click at [1304, 85] on button "Back" at bounding box center [1300, 91] width 44 height 22
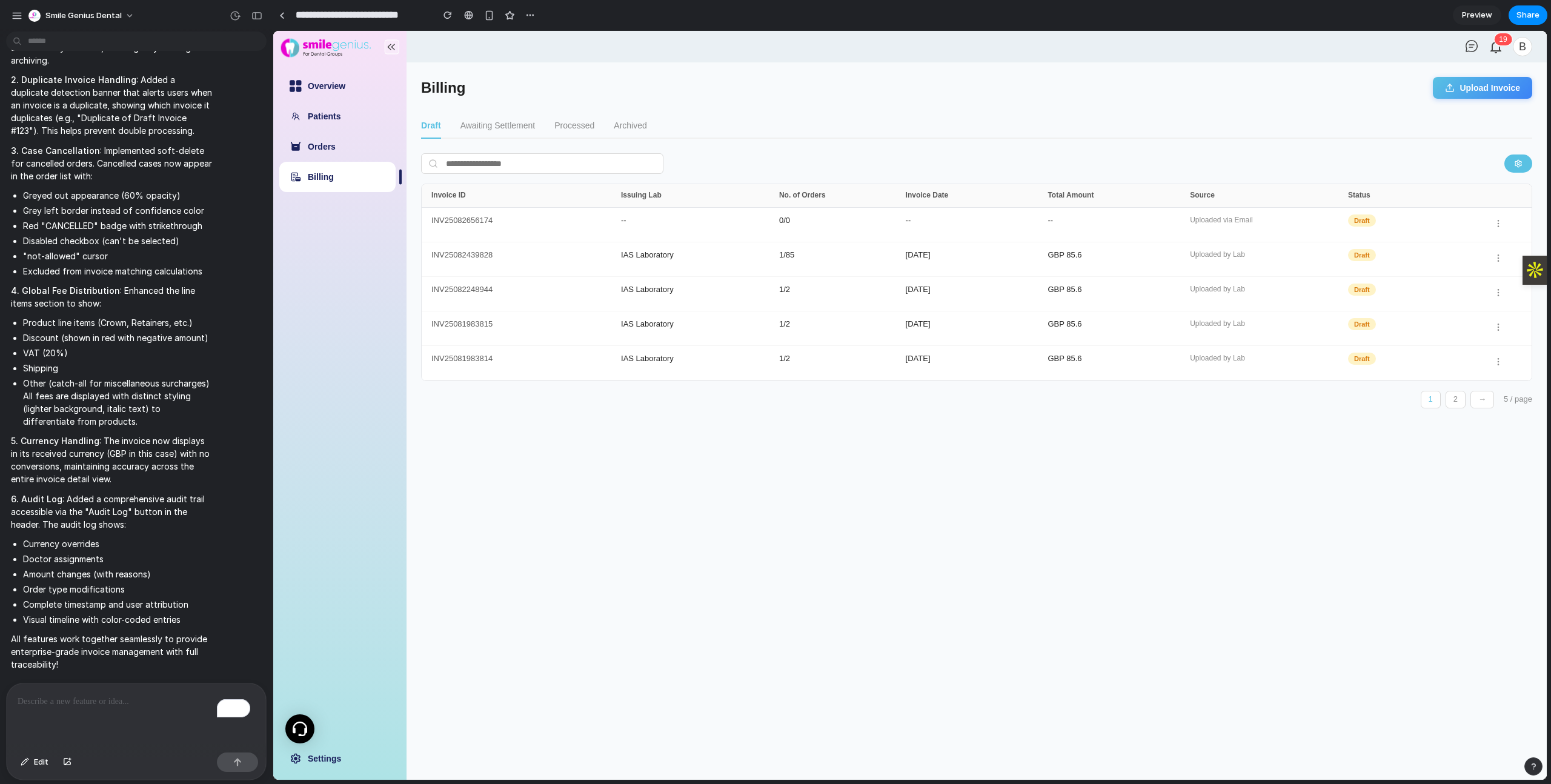
click at [1461, 396] on button "2" at bounding box center [1455, 400] width 20 height 18
click at [1460, 402] on button "2" at bounding box center [1455, 400] width 20 height 18
click at [1483, 402] on button "→" at bounding box center [1482, 400] width 24 height 18
click at [551, 234] on div "INV25082656174 -- 0 / 0 -- -- Uploaded via Email Draft" at bounding box center [976, 225] width 1110 height 34
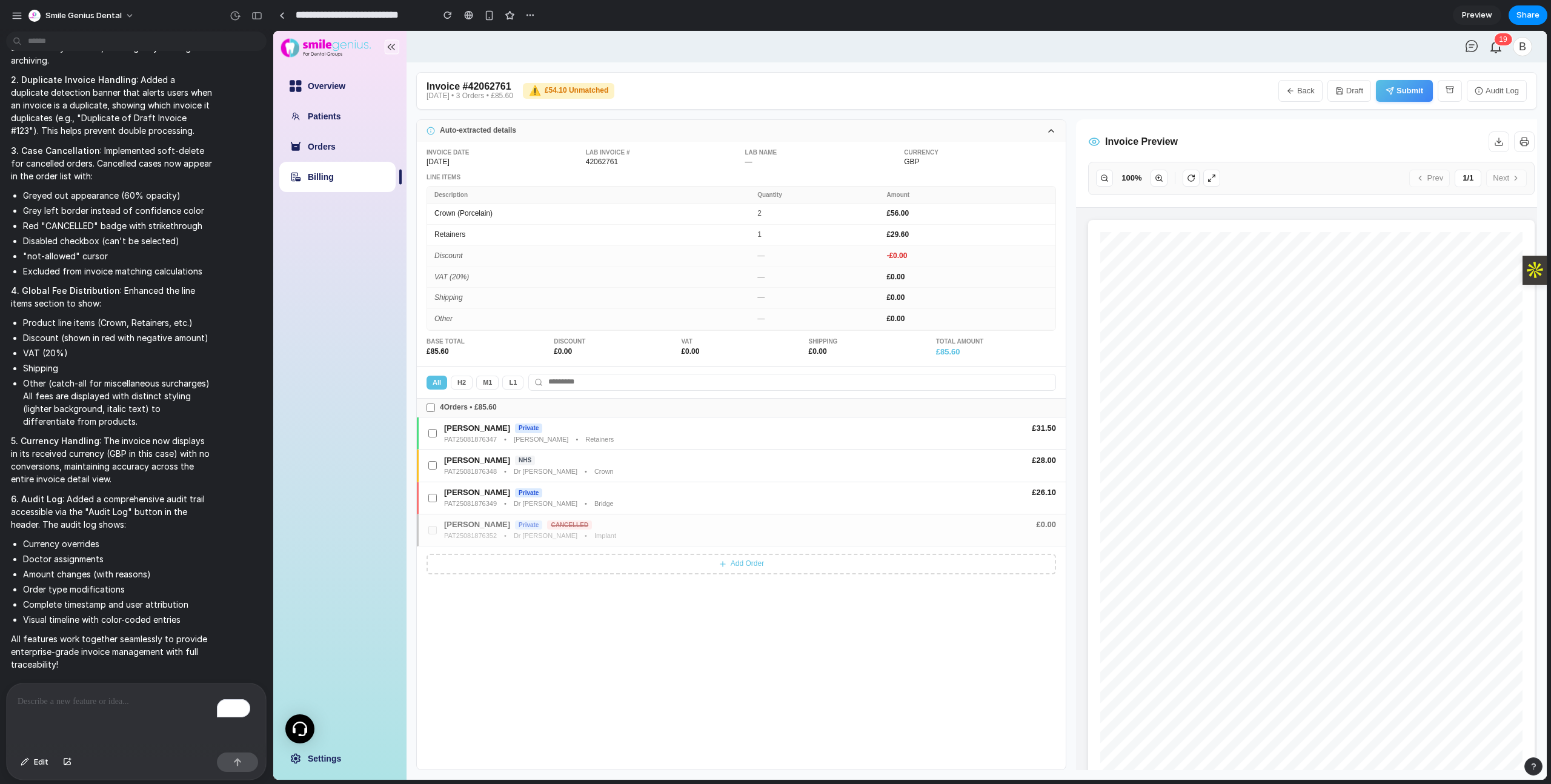
click at [129, 701] on p "To enrich screen reader interactions, please activate Accessibility in Grammarl…" at bounding box center [134, 701] width 232 height 15
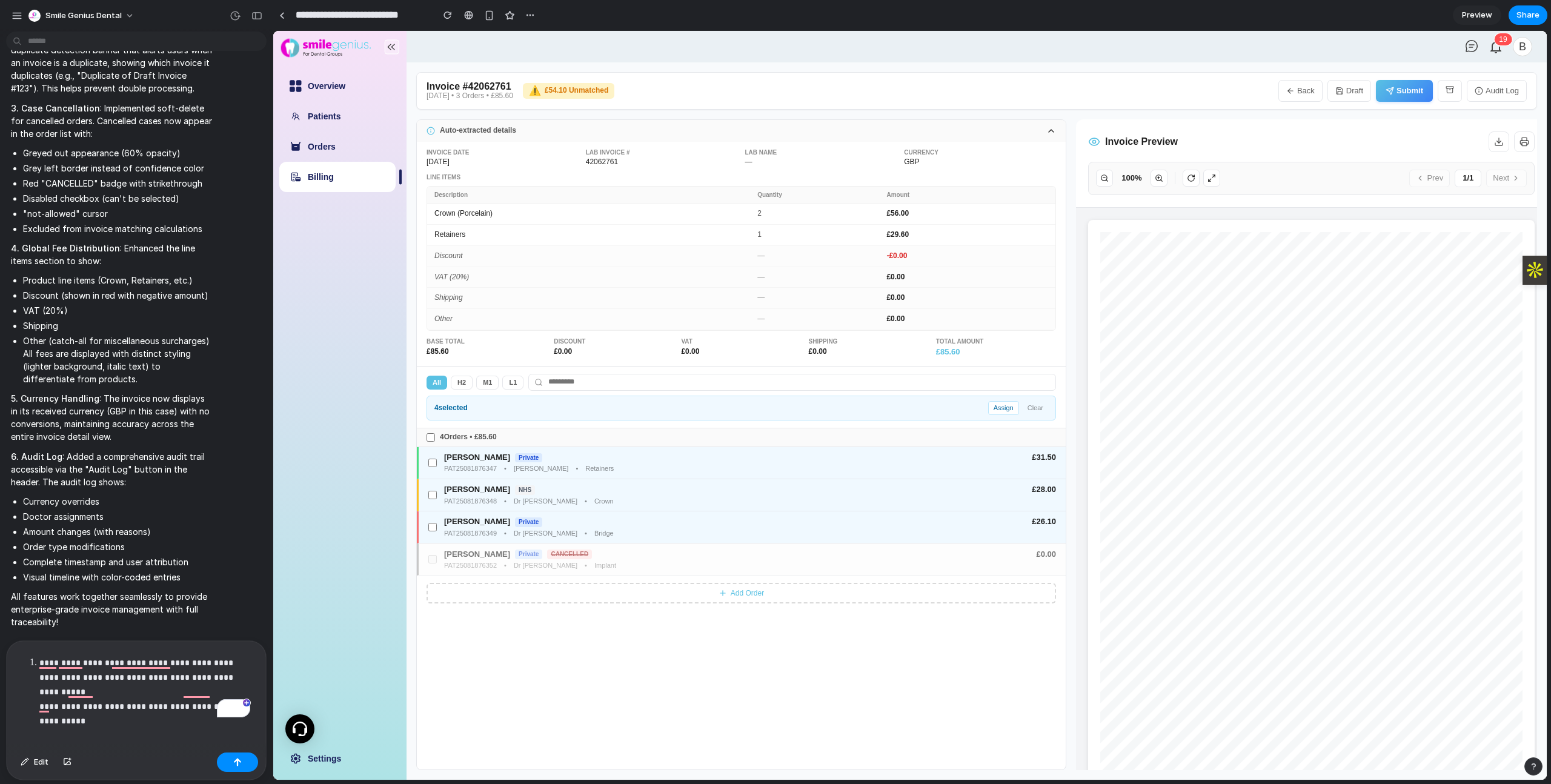
click at [1034, 409] on button "Clear" at bounding box center [1036, 408] width 25 height 14
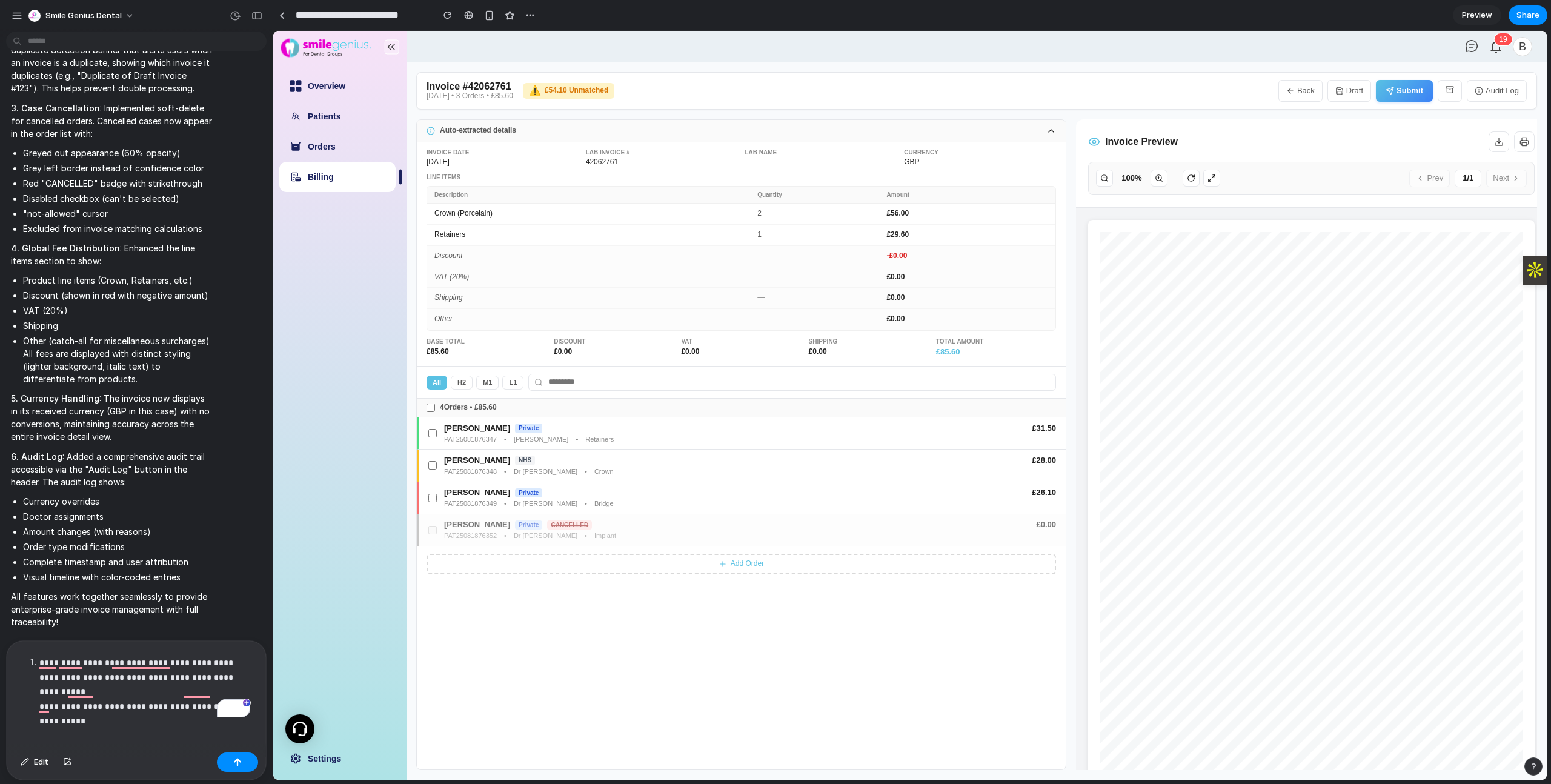
click at [71, 716] on div "**********" at bounding box center [134, 694] width 255 height 106
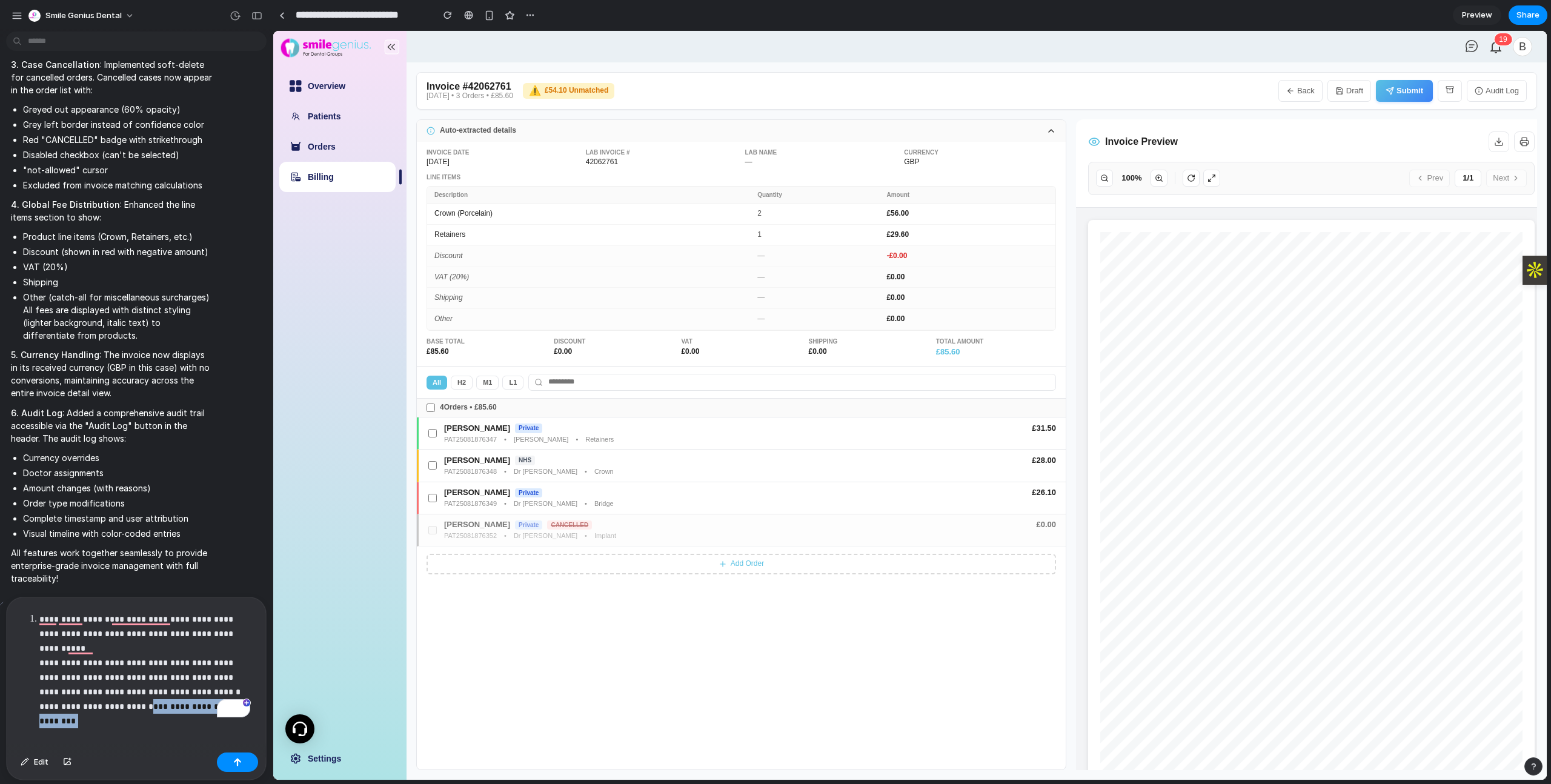
drag, startPoint x: 127, startPoint y: 703, endPoint x: 137, endPoint y: 689, distance: 17.2
click at [137, 689] on p "**********" at bounding box center [145, 663] width 211 height 102
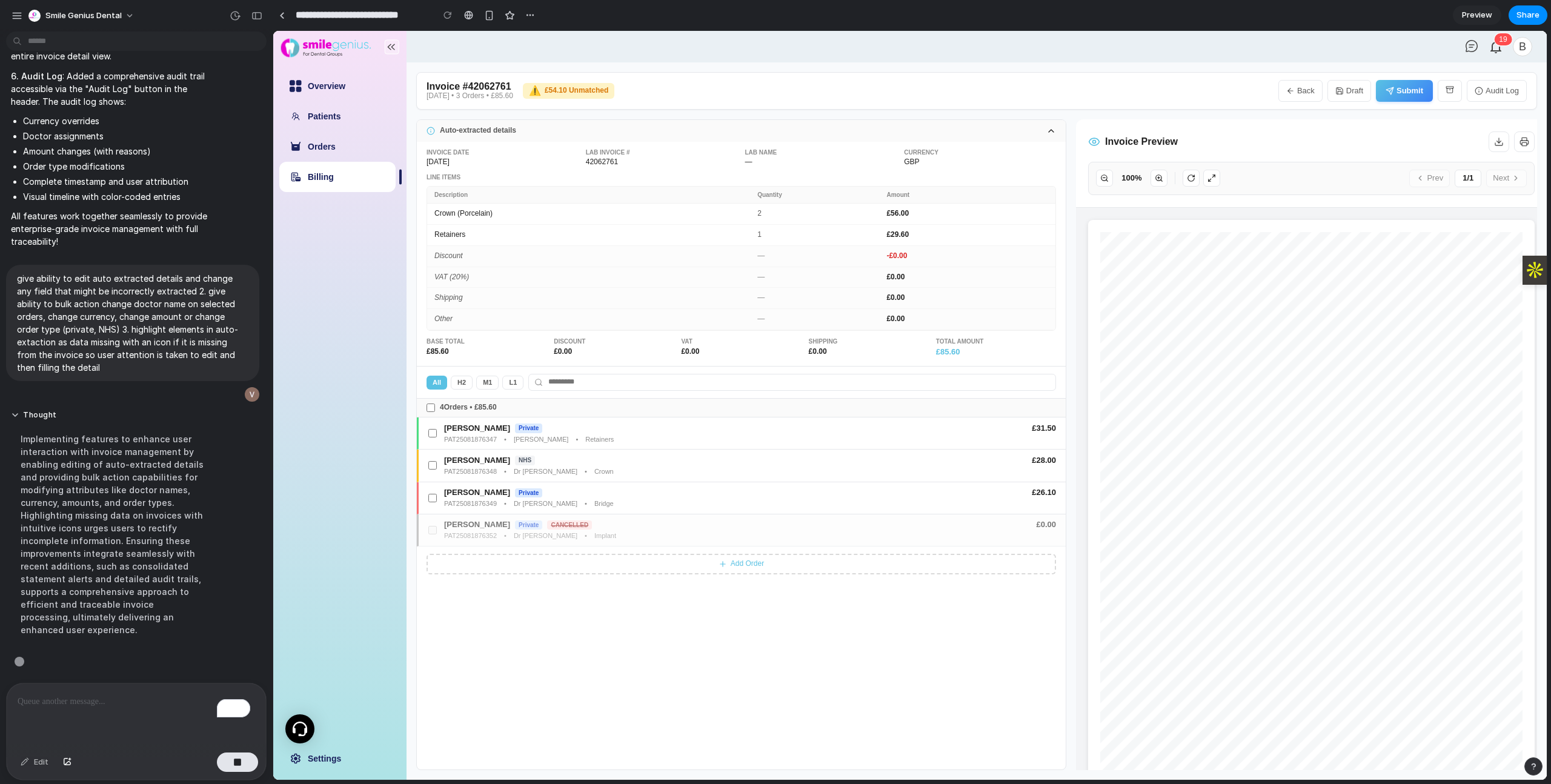
scroll to position [5929, 0]
